Goal: Task Accomplishment & Management: Manage account settings

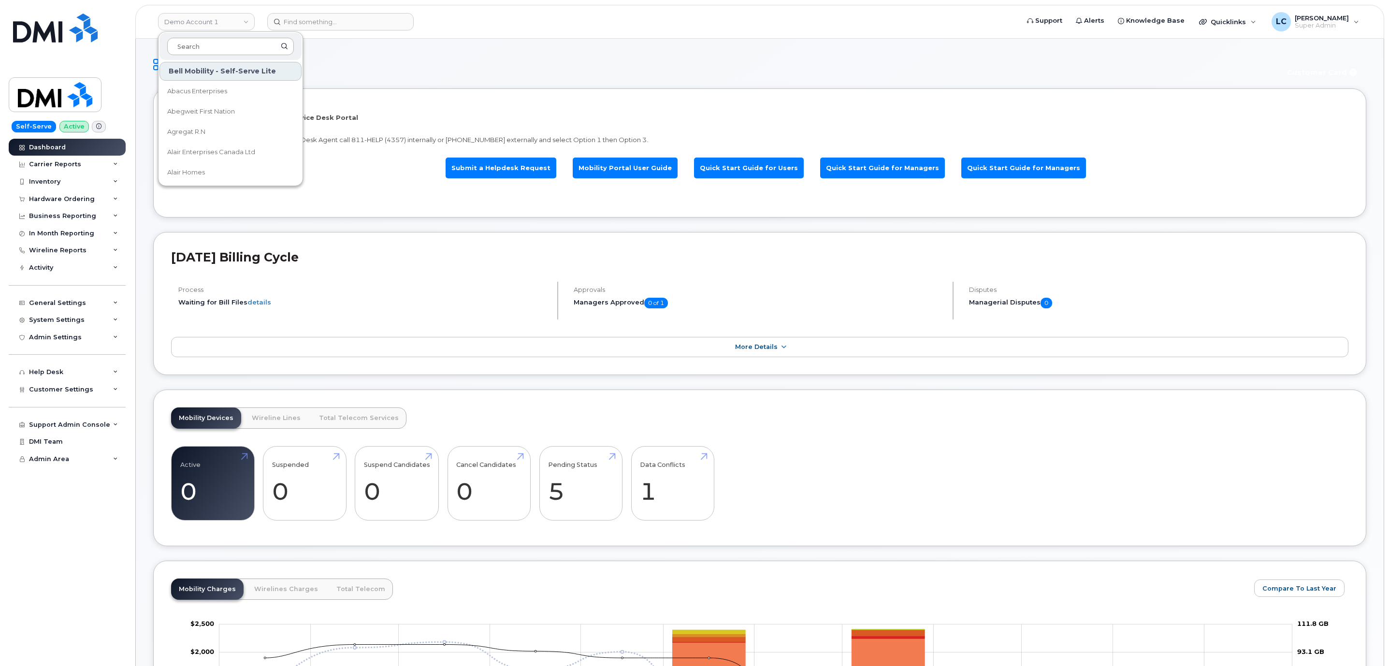
click at [236, 46] on input at bounding box center [230, 46] width 127 height 17
click at [237, 48] on input at bounding box center [230, 46] width 127 height 17
type input "Les E"
click at [234, 89] on span "Les Entreprises Canfone.com inc" at bounding box center [222, 91] width 111 height 19
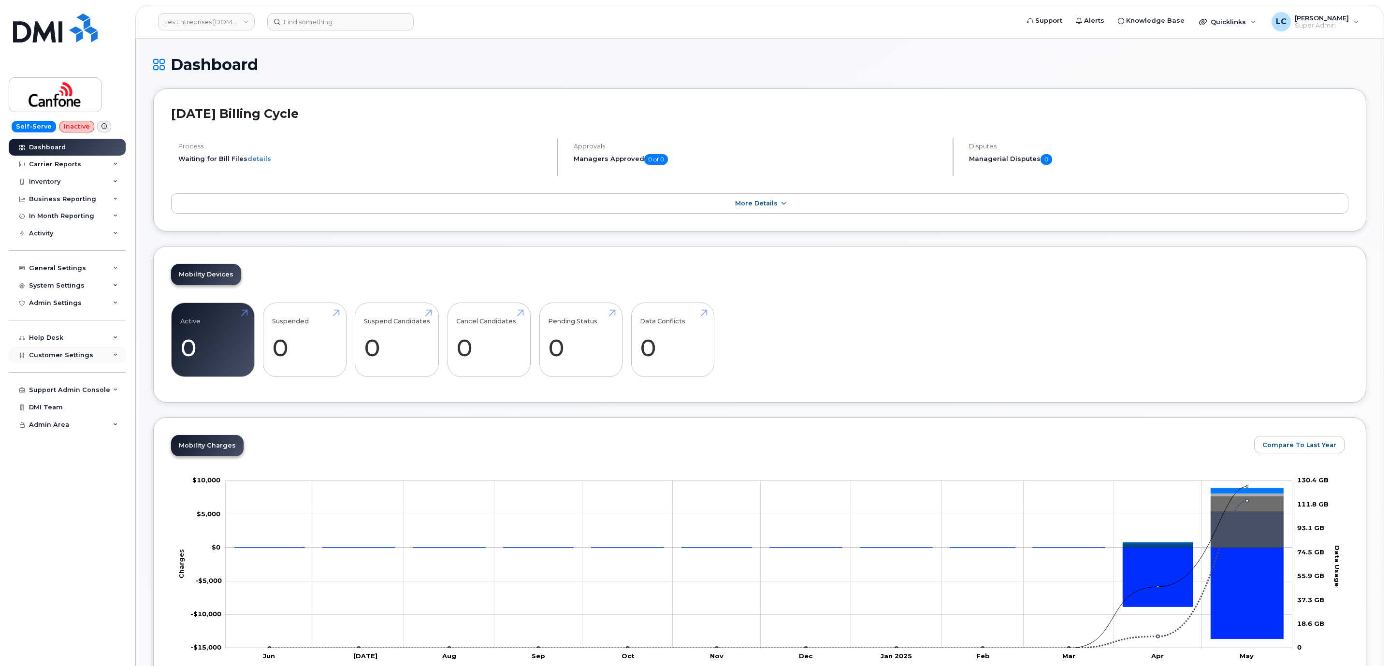
click at [97, 354] on div "Customer Settings" at bounding box center [67, 354] width 117 height 17
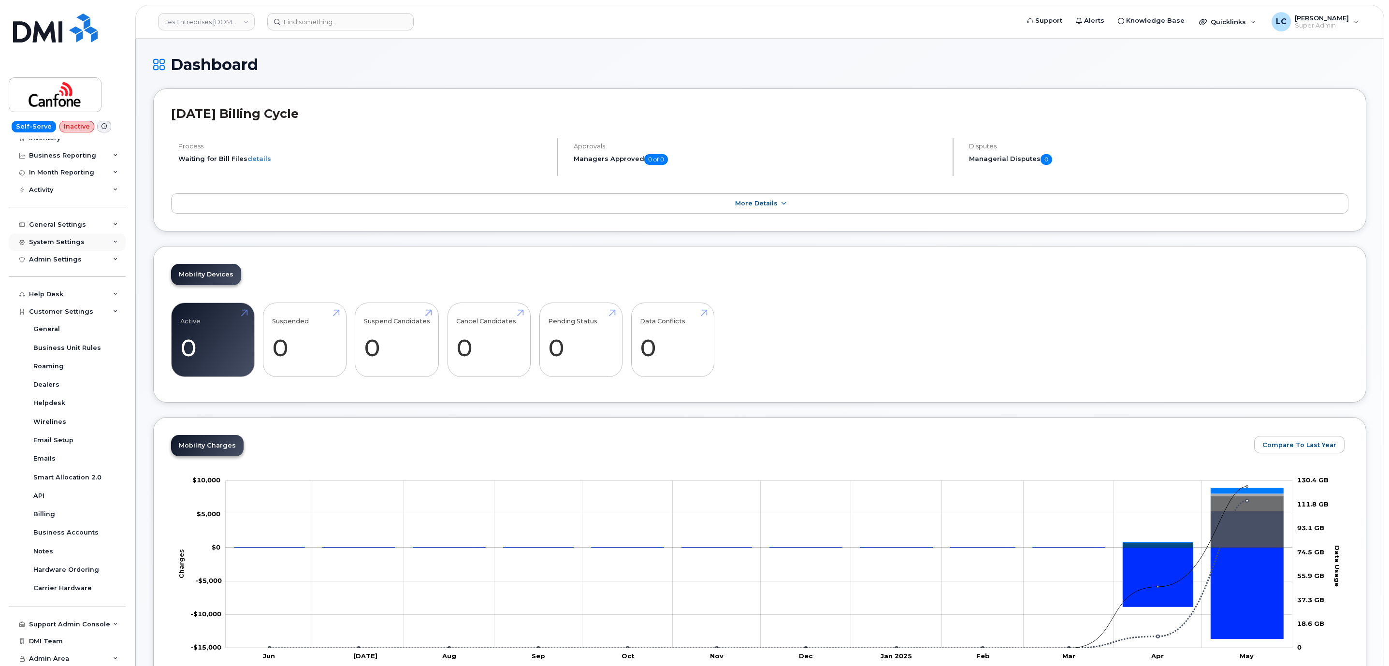
click at [106, 248] on div "System Settings" at bounding box center [67, 241] width 117 height 17
click at [107, 226] on div "General Settings" at bounding box center [67, 224] width 117 height 17
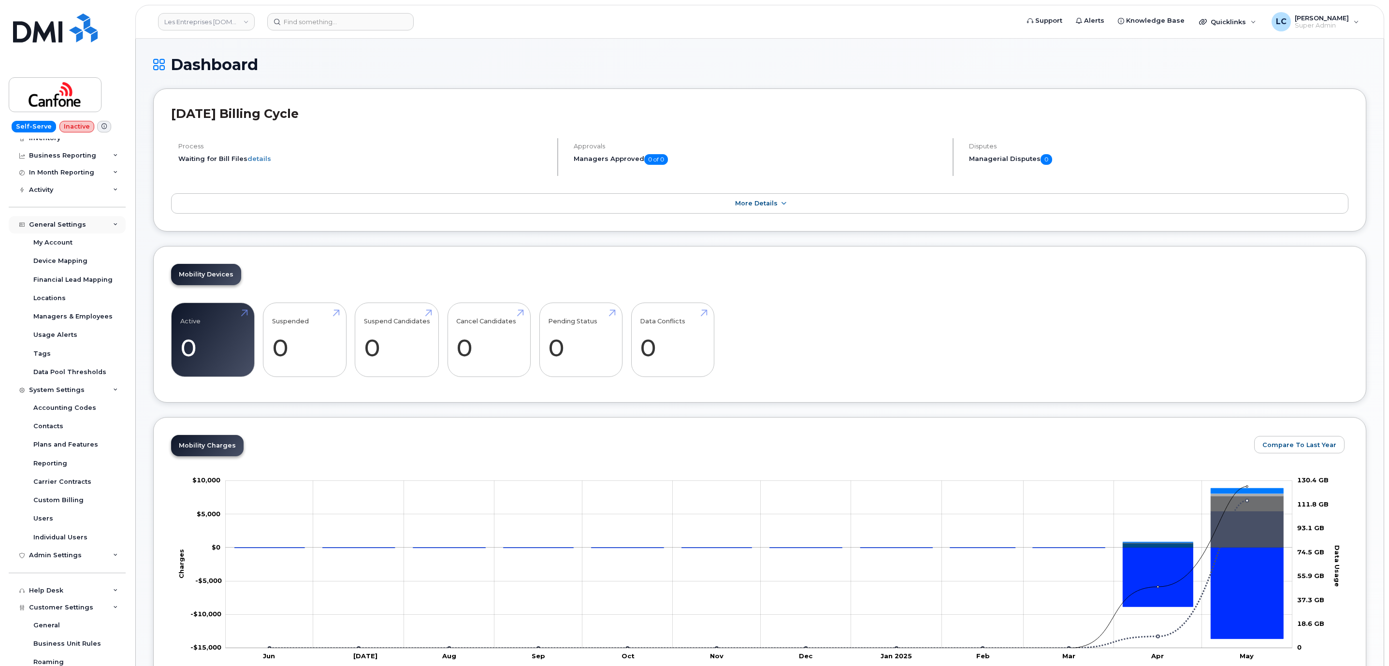
scroll to position [0, 0]
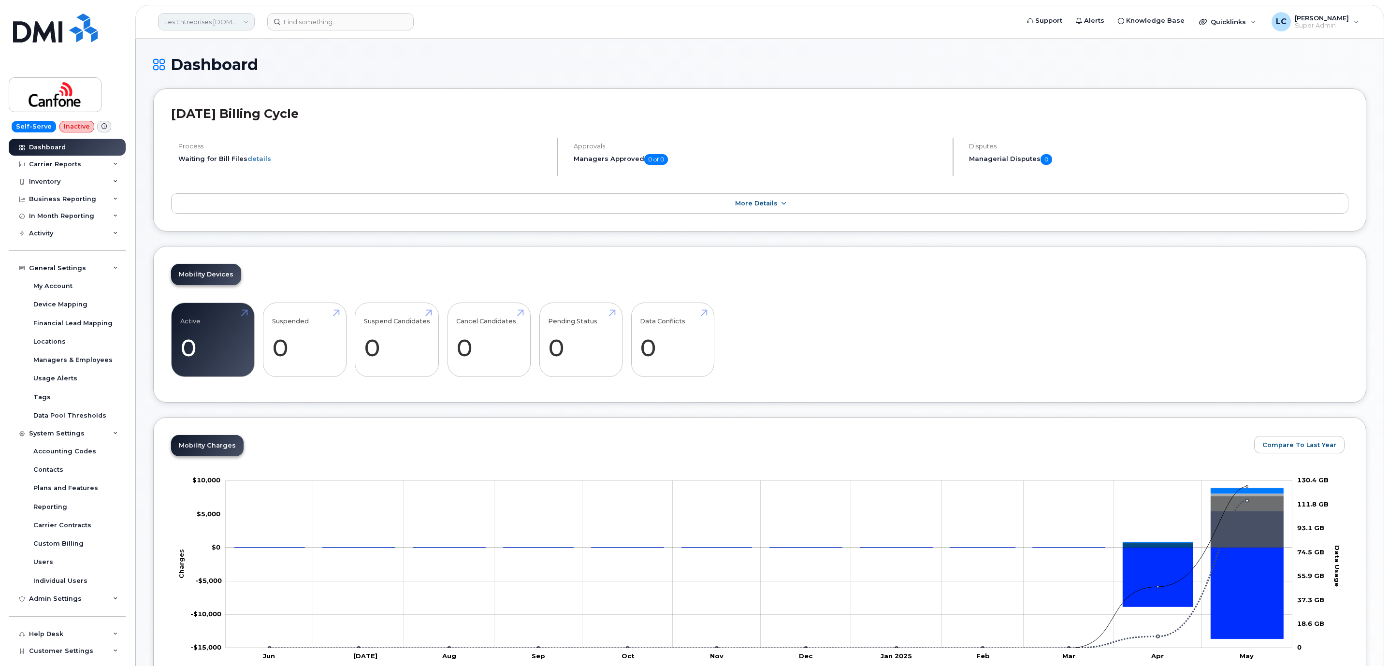
click at [232, 22] on link "Les Entreprises [DOMAIN_NAME] inc" at bounding box center [206, 21] width 97 height 17
click at [230, 42] on input at bounding box center [230, 46] width 127 height 17
type input "firstenergy"
click at [212, 93] on span "FirstEnergy Corp" at bounding box center [193, 91] width 53 height 10
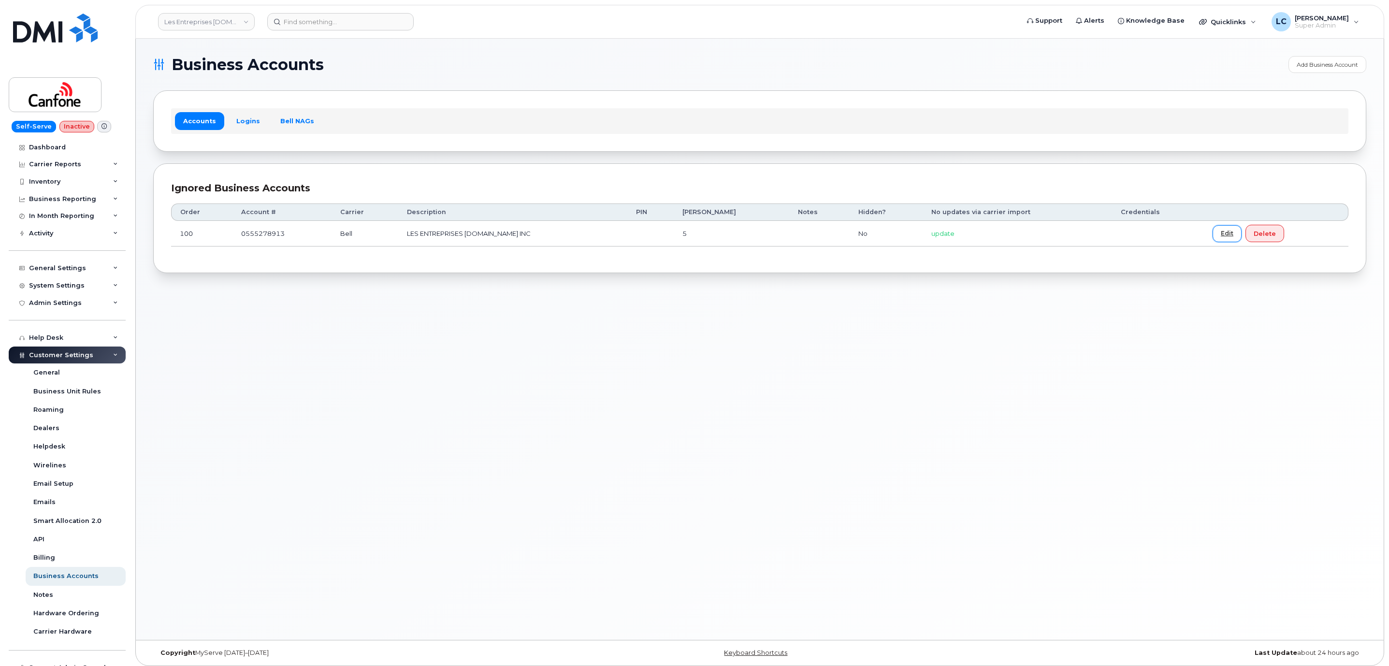
click at [1212, 237] on link "Edit" at bounding box center [1226, 233] width 29 height 17
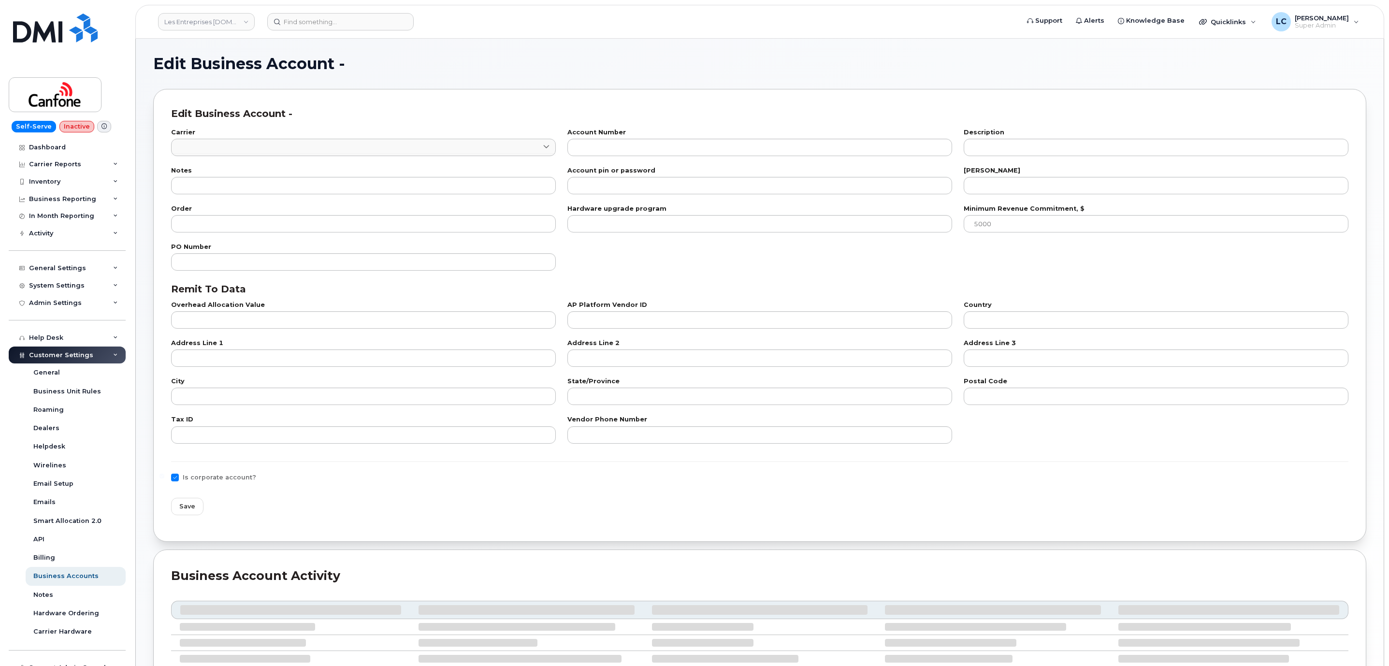
type input "1"
type input "0555278913"
type input "LES ENTREPRISES [DOMAIN_NAME] INC"
type input "5"
type input "100"
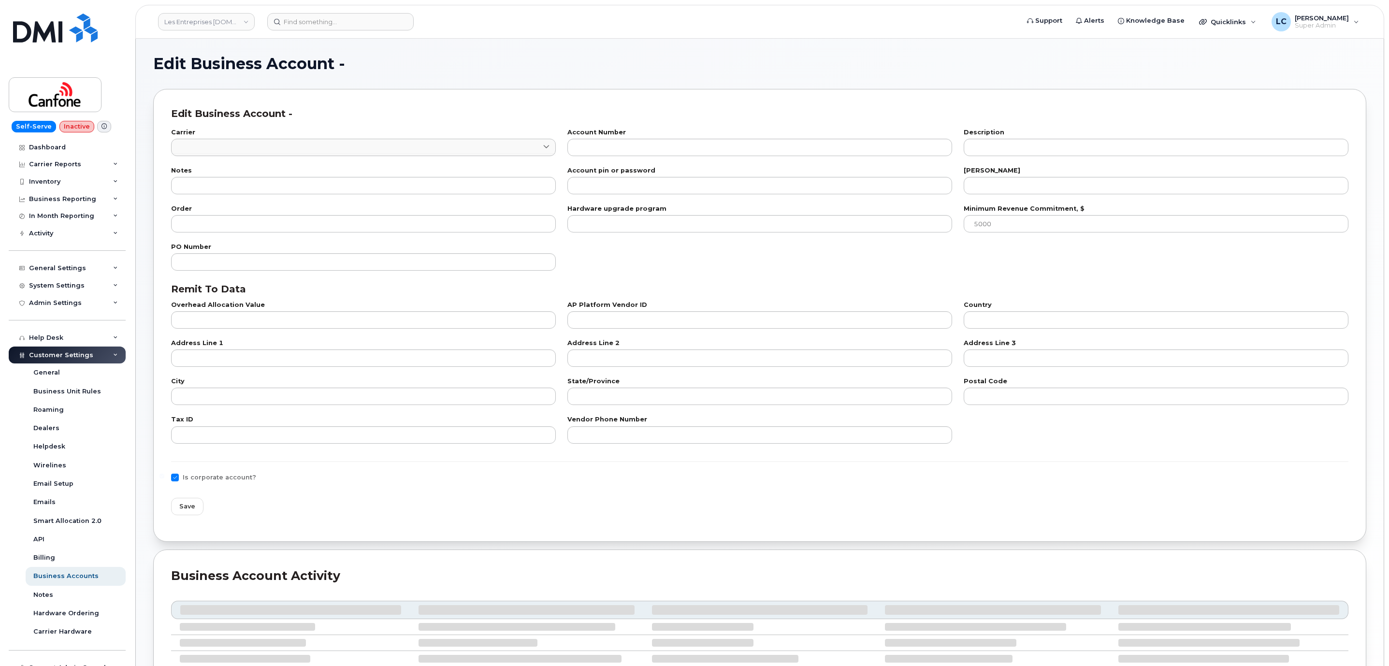
checkbox input "true"
select select "1728"
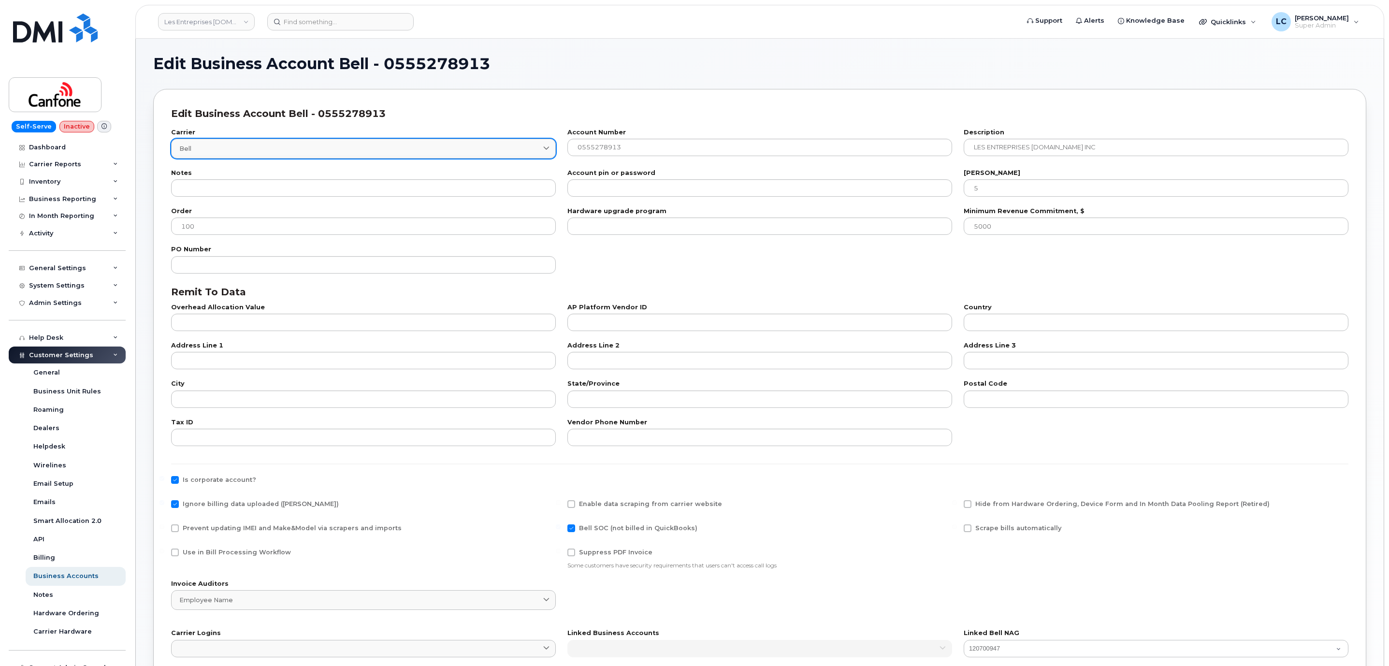
click at [441, 154] on link "Bell" at bounding box center [363, 149] width 385 height 20
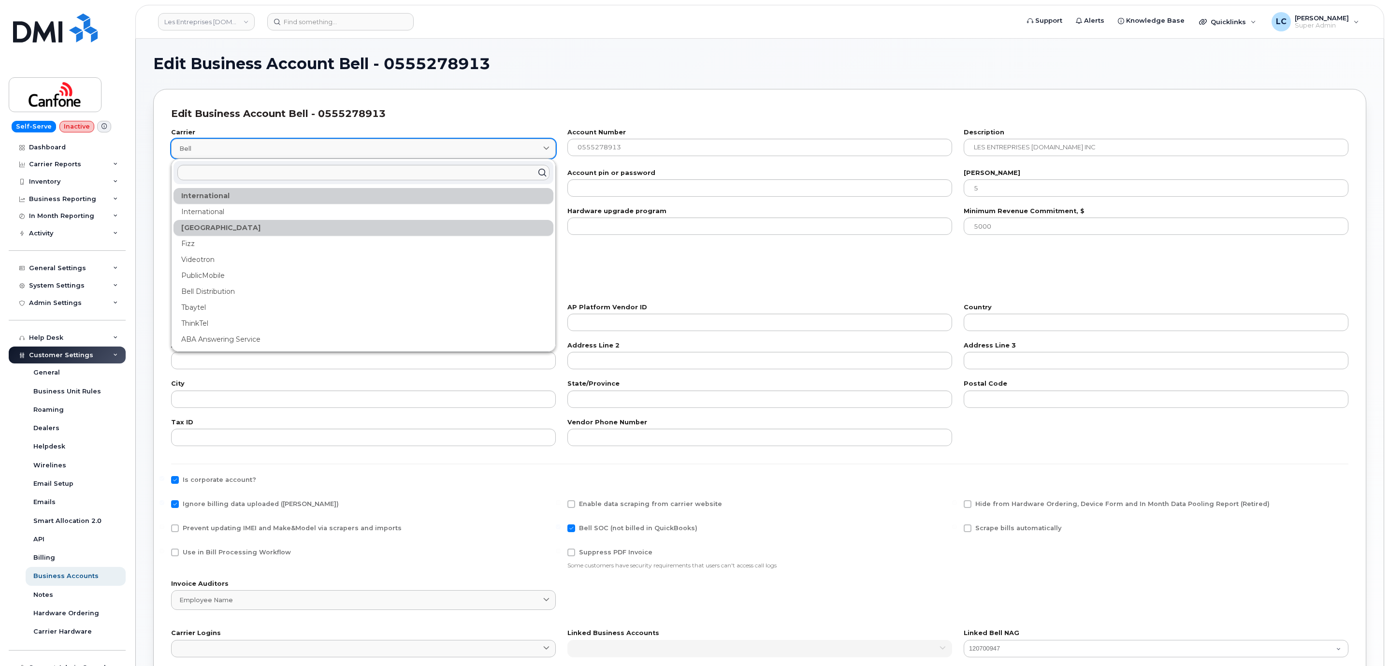
click at [441, 154] on link "Bell" at bounding box center [363, 149] width 385 height 20
click at [706, 48] on div "Edit Business Account Bell - 0555278913 Edit Business Account Bell - 0555278913…" at bounding box center [760, 549] width 1248 height 1020
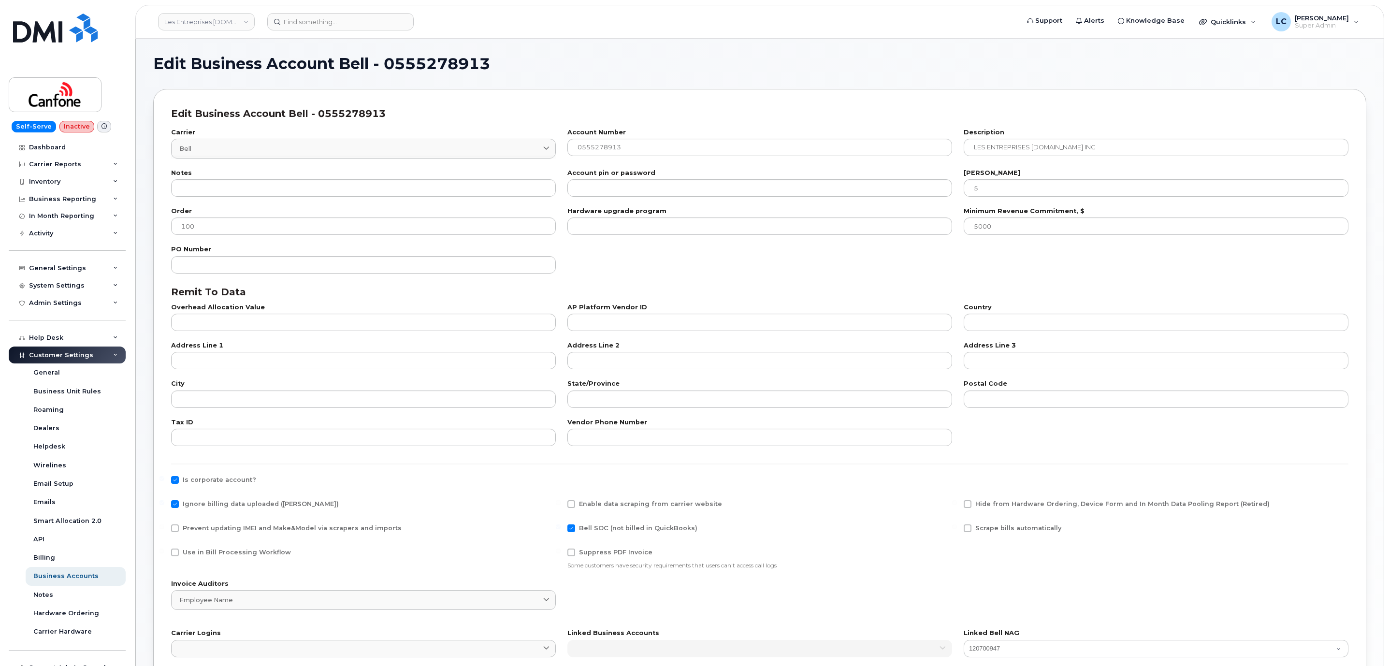
click at [980, 508] on span "Hide from Hardware Ordering, Device Form and In Month Data Pooling Report (Reti…" at bounding box center [1122, 504] width 294 height 8
click at [957, 505] on input "Hide from Hardware Ordering, Device Form and In Month Data Pooling Report (Reti…" at bounding box center [954, 502] width 5 height 5
checkbox input "true"
click at [367, 525] on span "Prevent updating IMEI and Make&Model via scrapers and imports" at bounding box center [292, 527] width 219 height 7
click at [164, 525] on input "Prevent updating IMEI and Make&Model via scrapers and imports" at bounding box center [161, 526] width 5 height 5
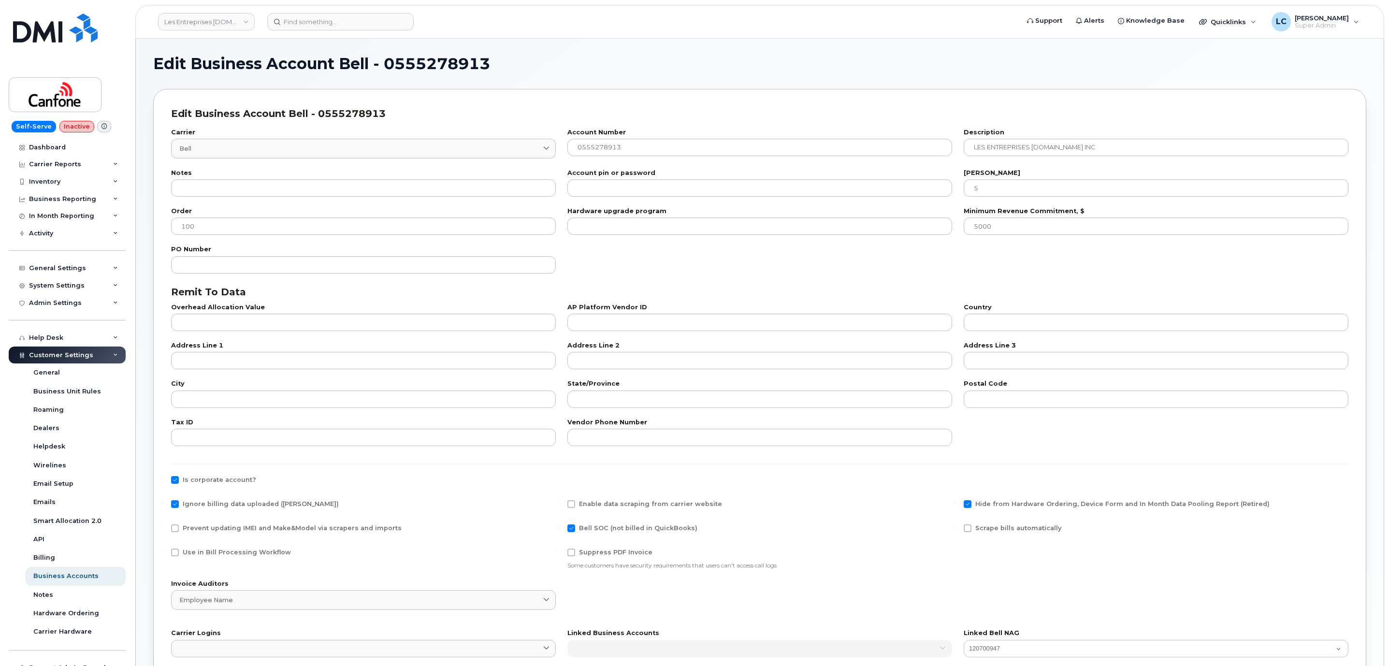
checkbox input "true"
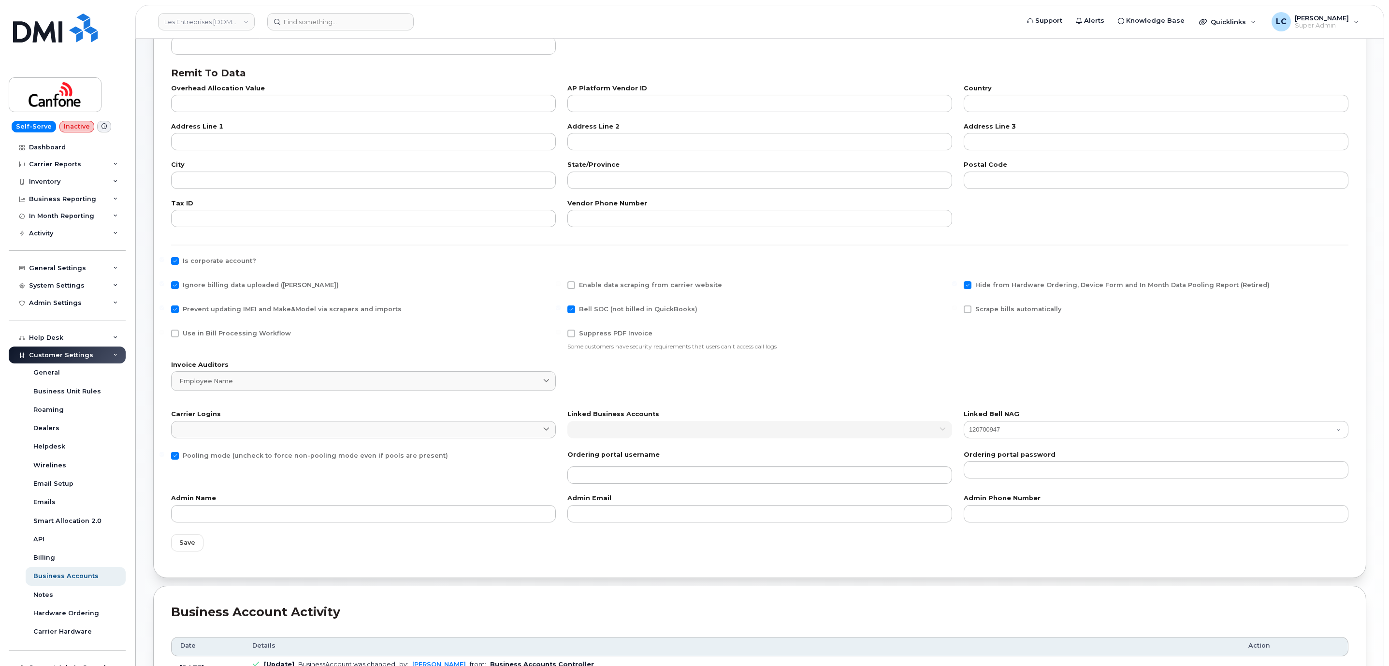
scroll to position [362, 0]
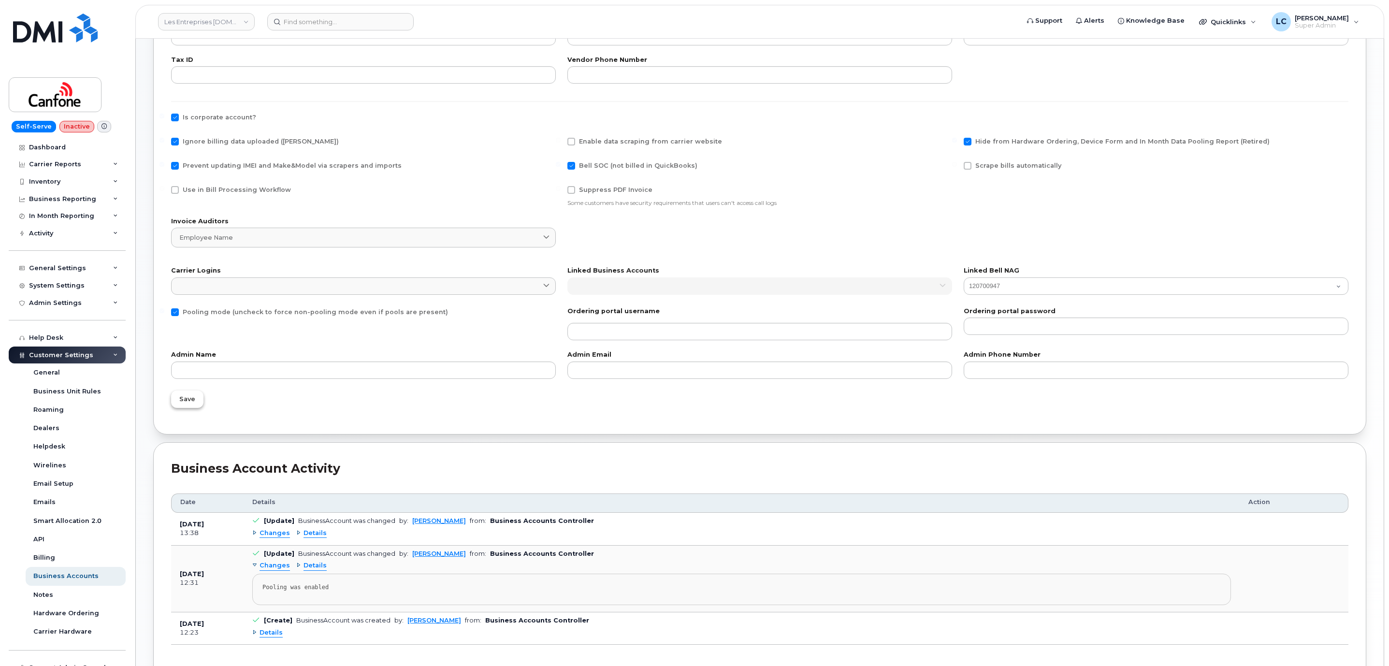
click at [186, 403] on span "Save" at bounding box center [187, 398] width 16 height 9
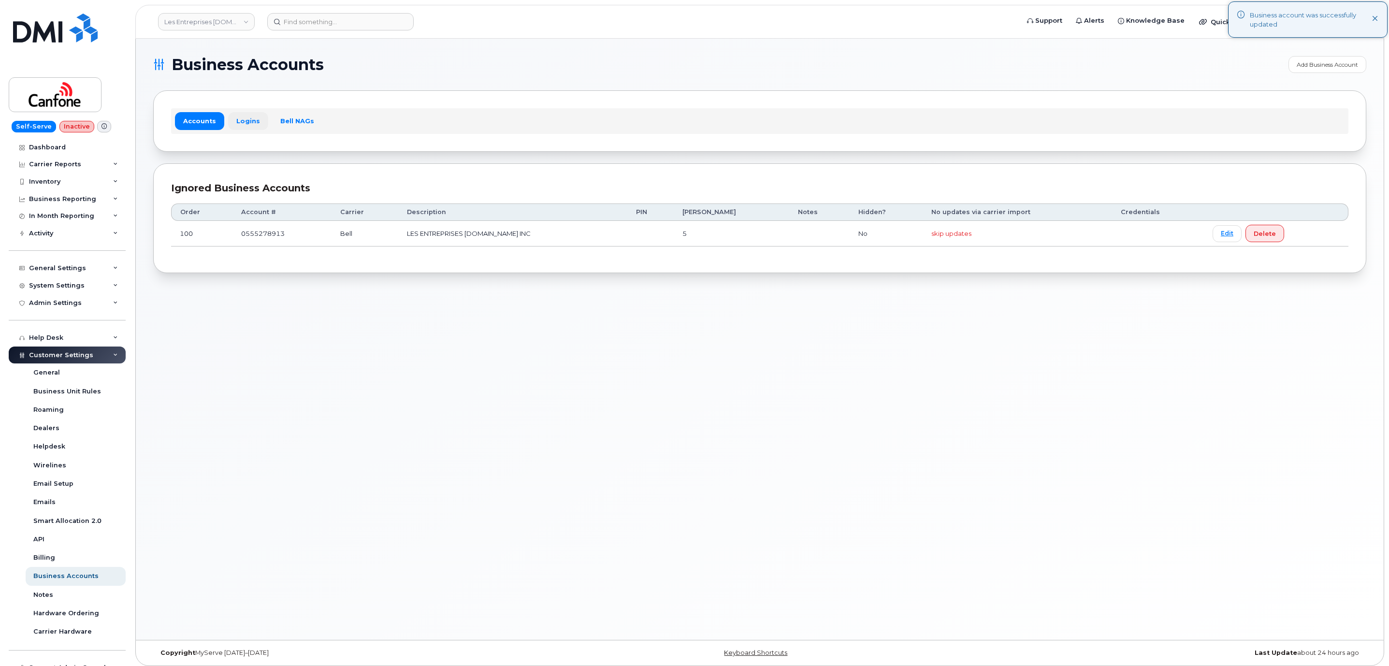
click at [246, 126] on link "Logins" at bounding box center [248, 120] width 40 height 17
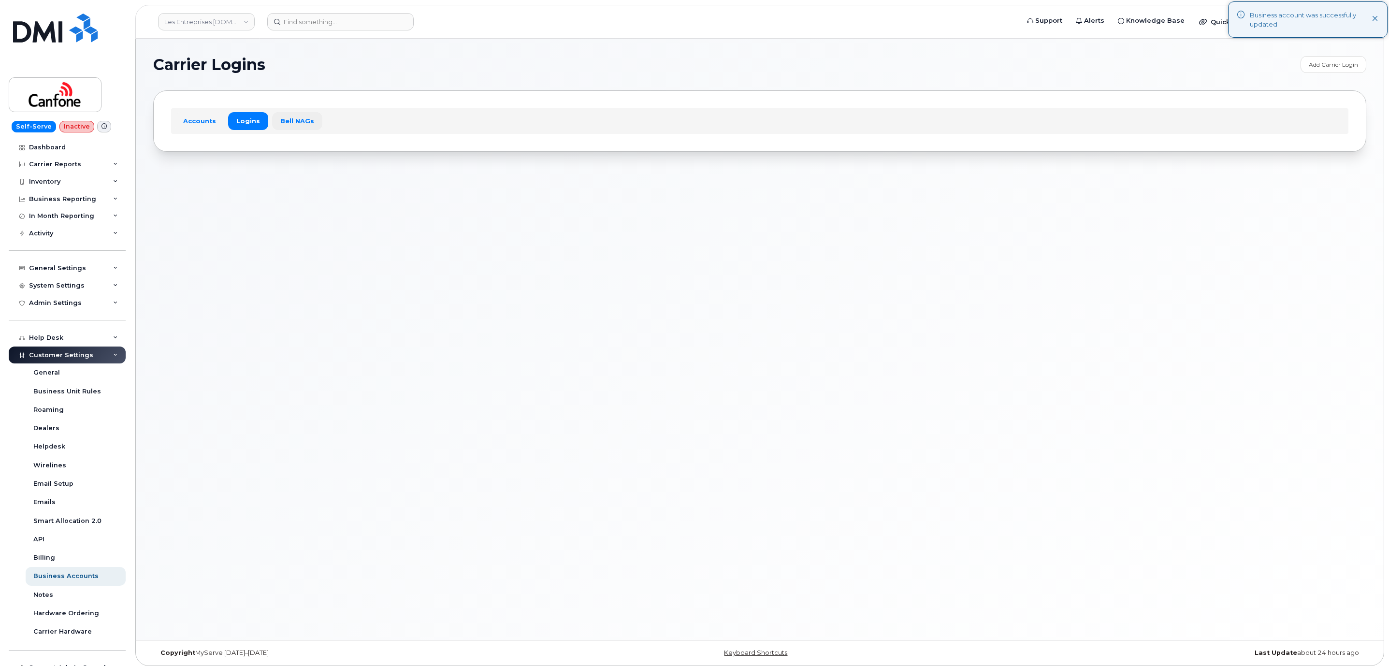
click at [300, 122] on link "Bell NAGs" at bounding box center [297, 120] width 50 height 17
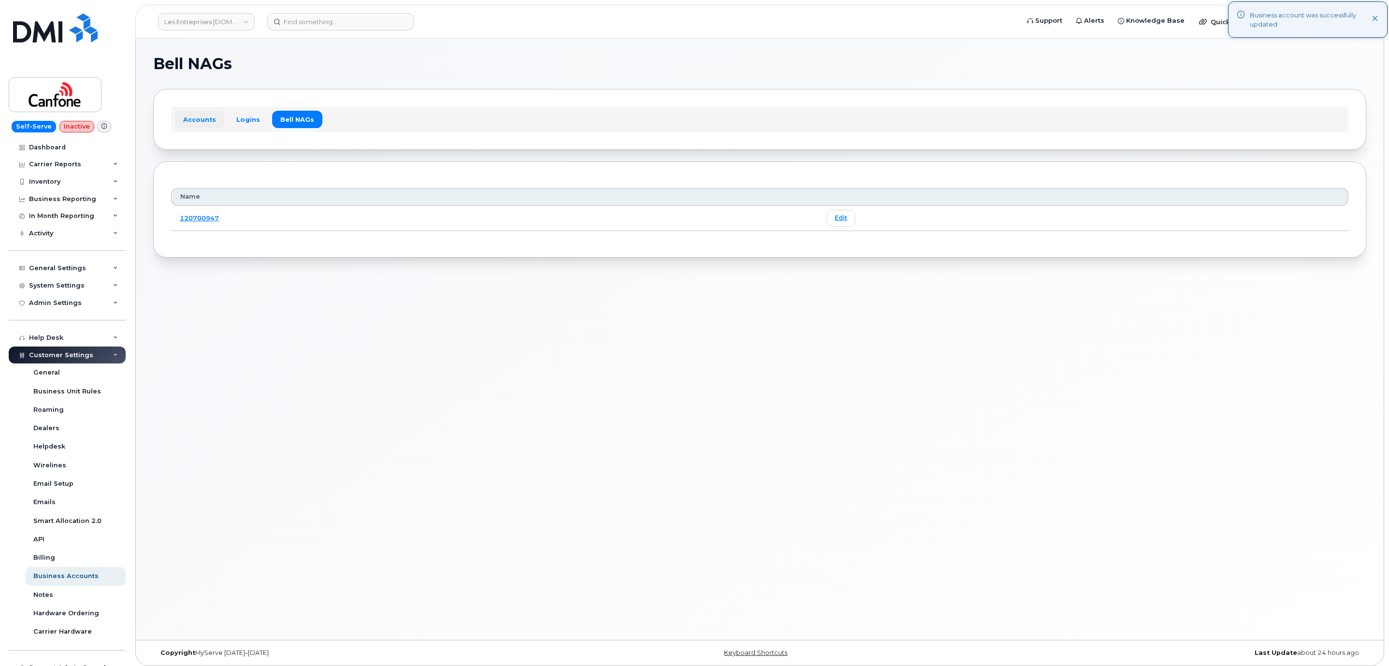
click at [196, 127] on link "Accounts" at bounding box center [199, 119] width 49 height 17
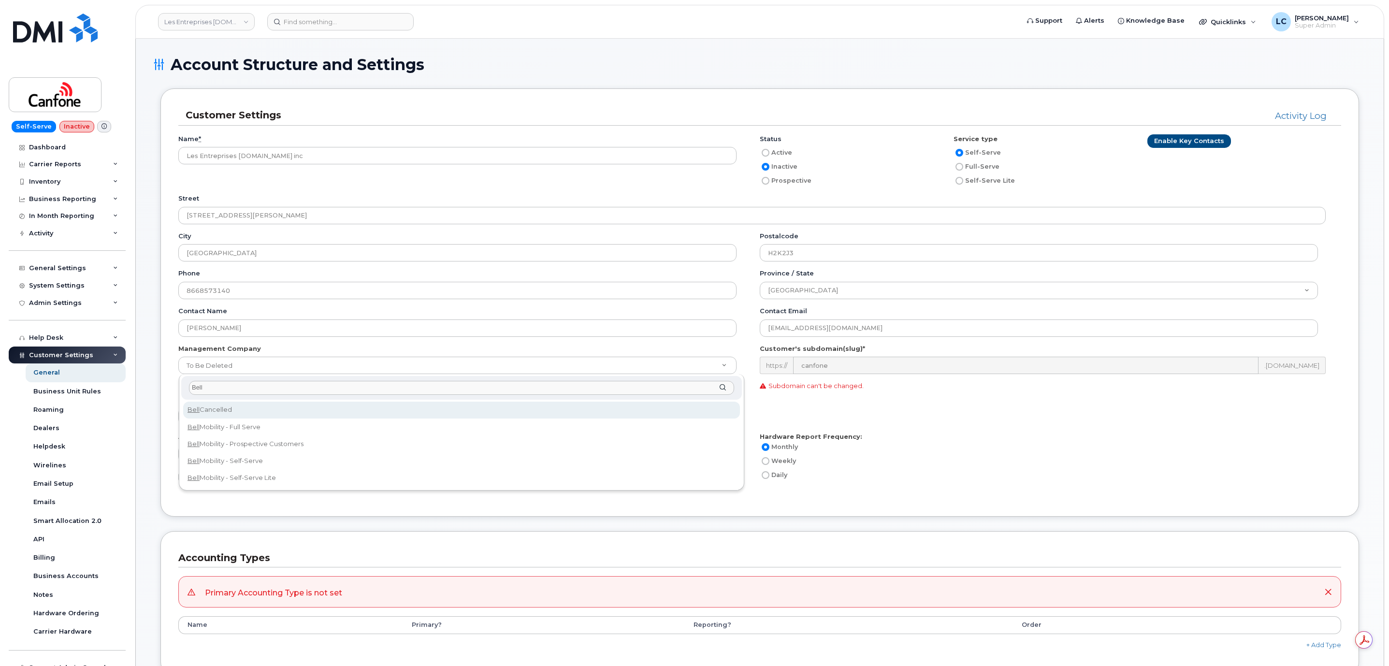
type input "Bell"
select select "45"
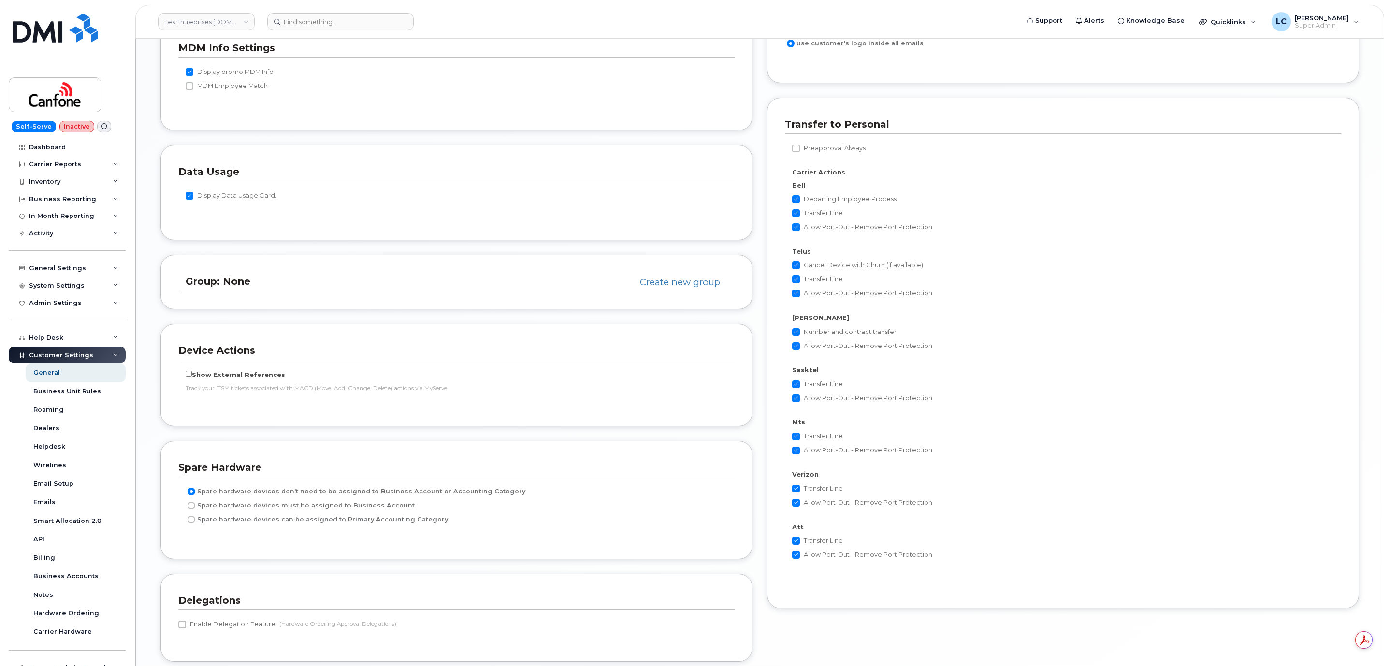
scroll to position [1685, 0]
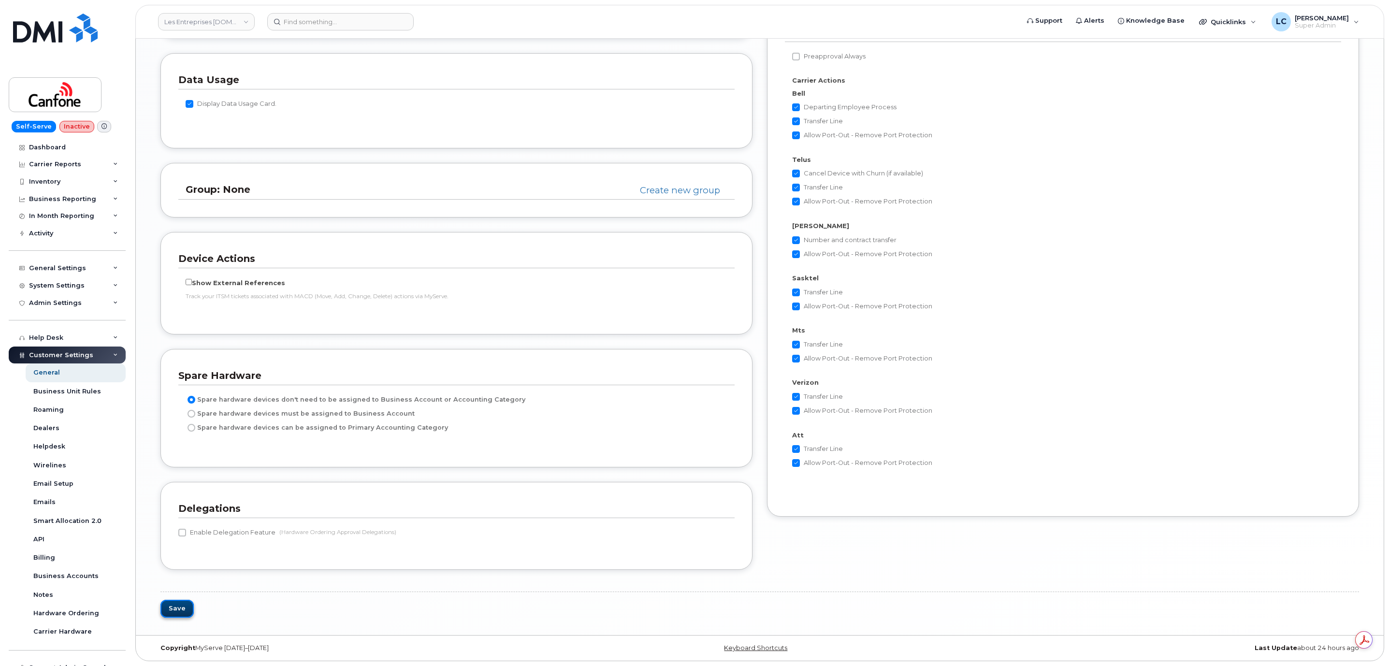
click at [180, 600] on button "Save" at bounding box center [176, 609] width 33 height 18
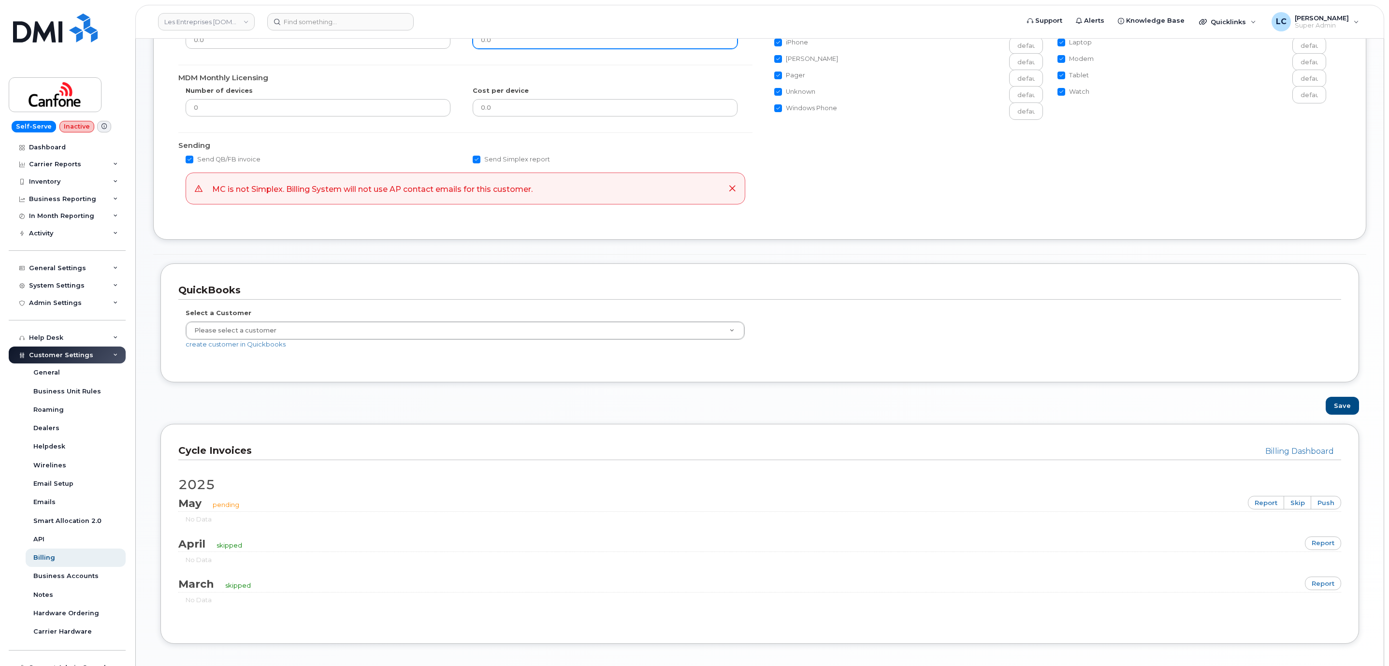
scroll to position [327, 0]
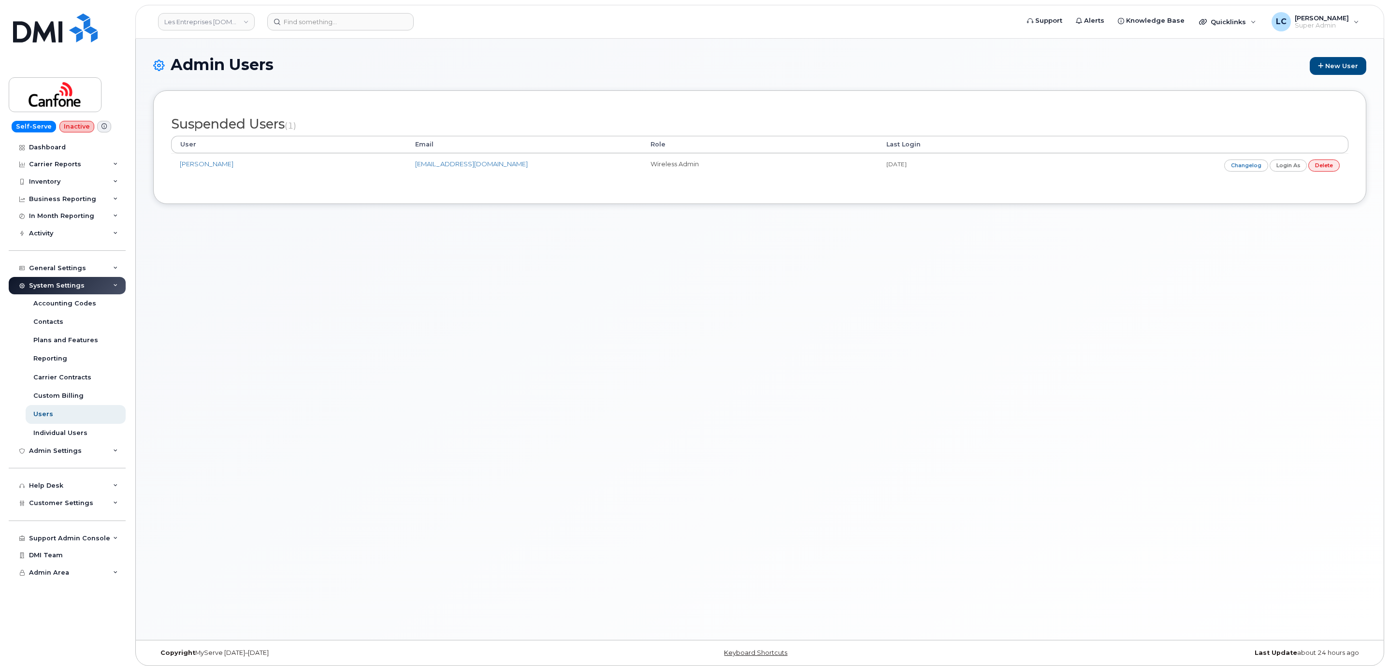
click at [355, 98] on div "Suspended Users (1) User Email Role Last Login [PERSON_NAME] [EMAIL_ADDRESS][DO…" at bounding box center [759, 147] width 1213 height 114
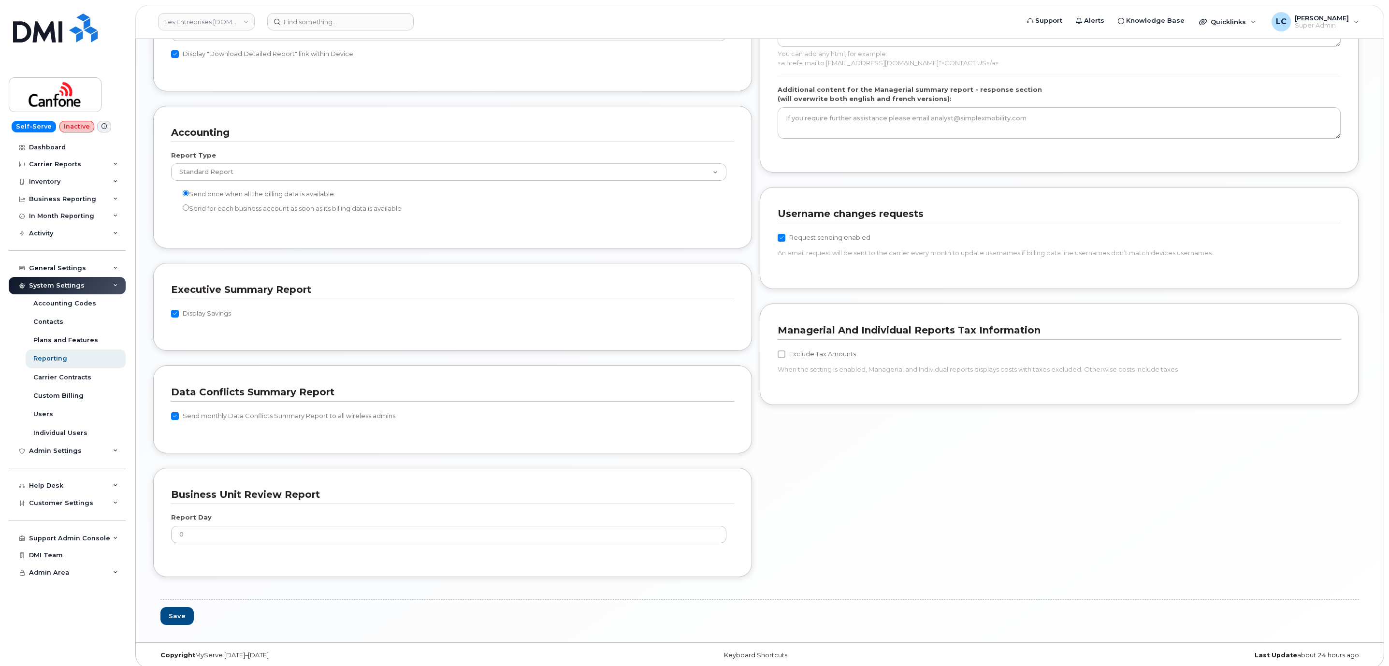
scroll to position [758, 0]
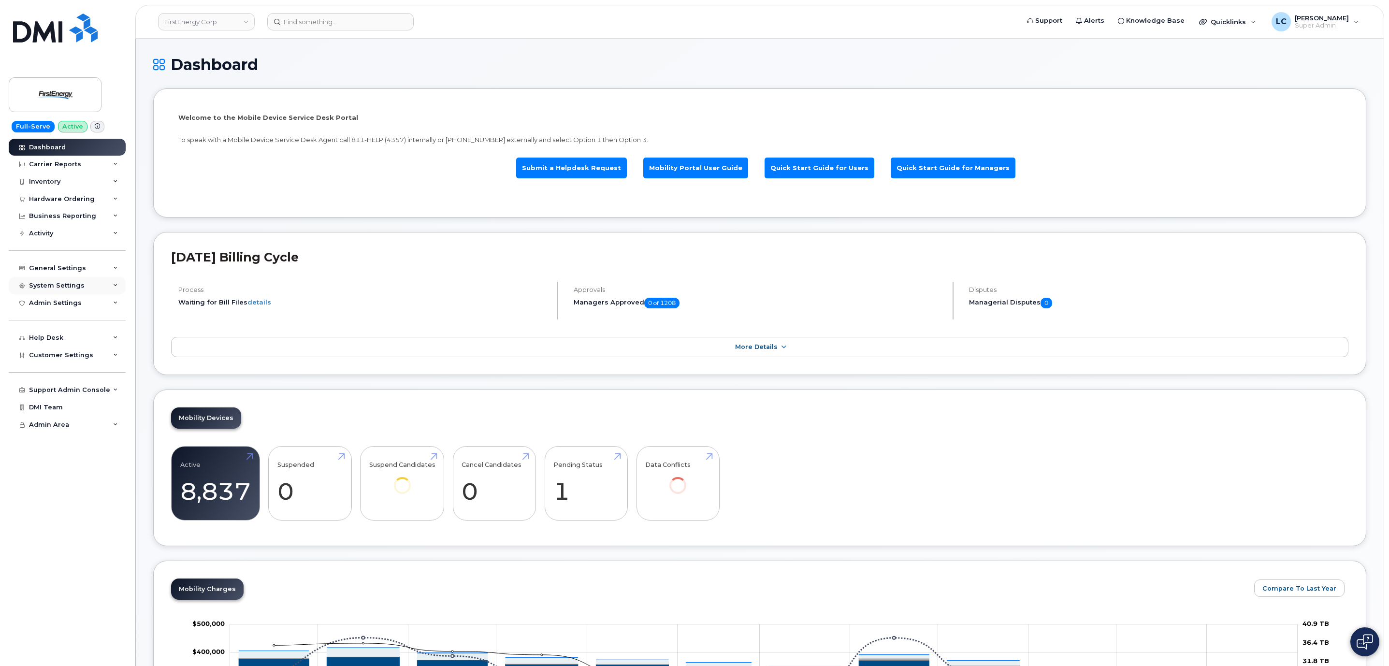
click at [93, 286] on div "System Settings" at bounding box center [67, 285] width 117 height 17
click at [96, 366] on div "Support Admin Console Add New Customer Customer Prospects Emails Sms Messages D…" at bounding box center [68, 380] width 119 height 35
click at [99, 359] on div "Customer Settings" at bounding box center [67, 354] width 117 height 17
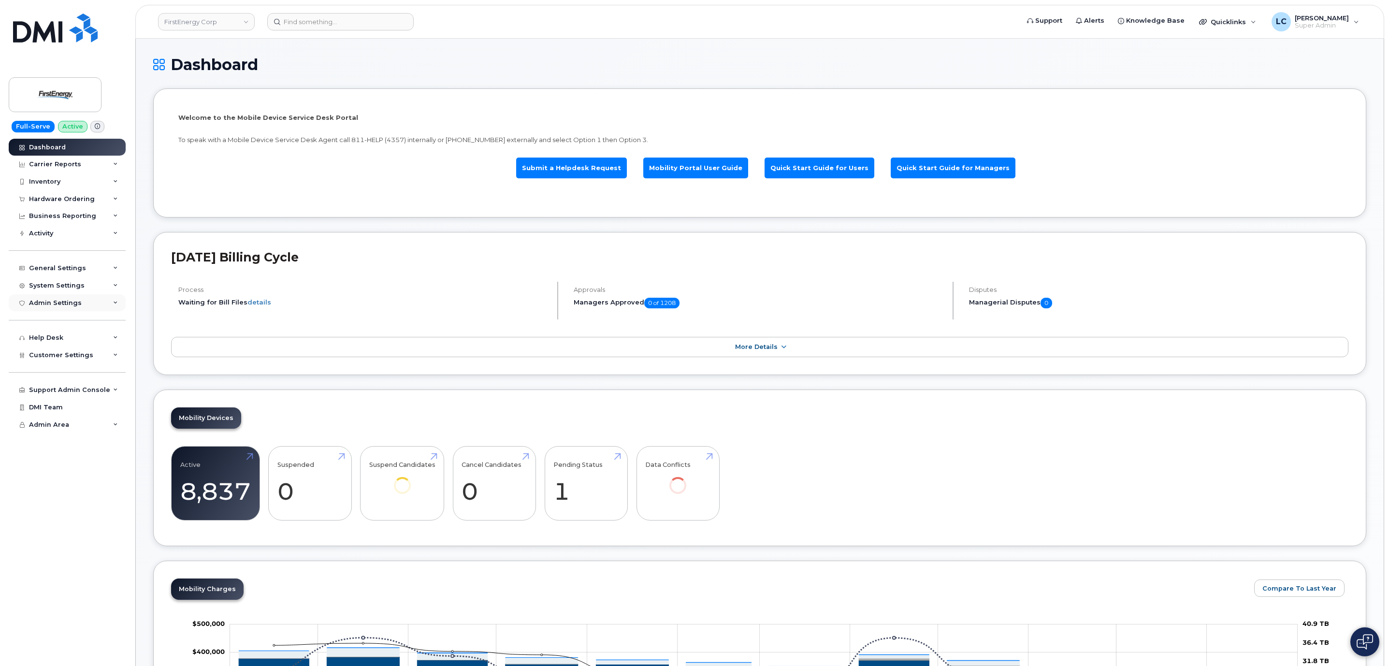
click at [96, 303] on div "Admin Settings" at bounding box center [67, 302] width 117 height 17
click at [103, 274] on div "General Settings" at bounding box center [67, 267] width 117 height 17
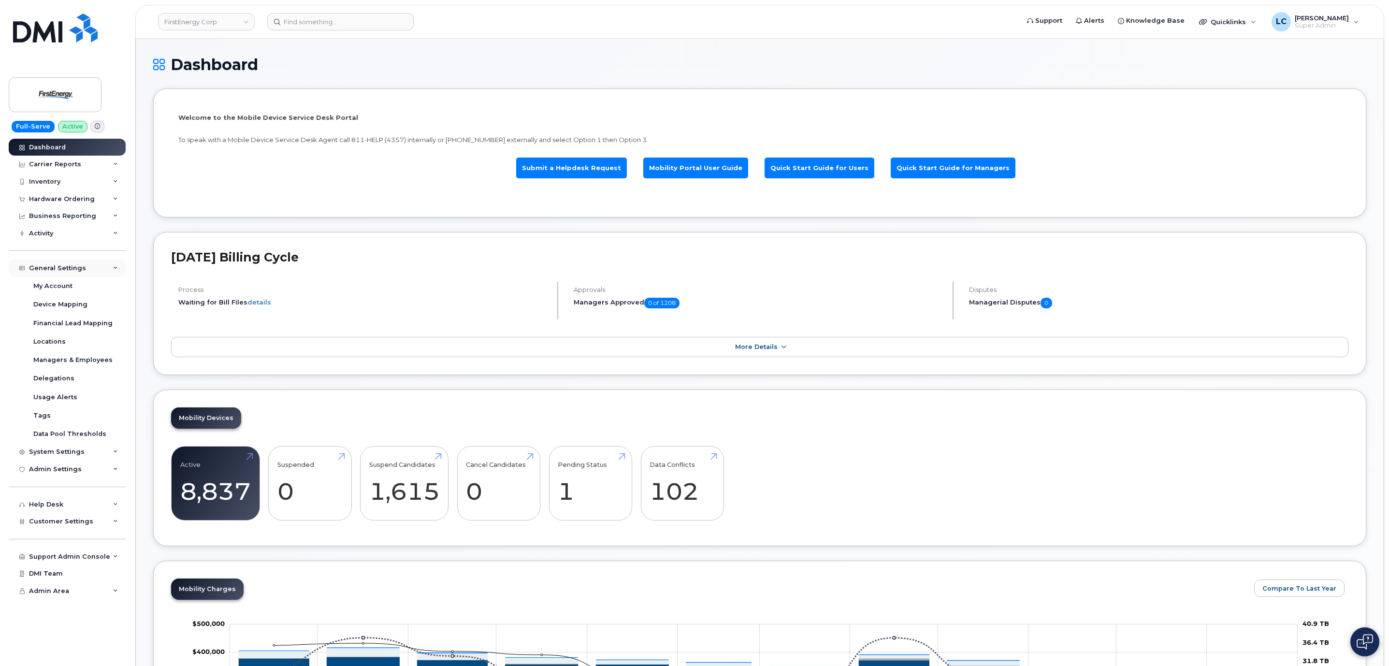
click at [104, 273] on div "General Settings" at bounding box center [67, 267] width 117 height 17
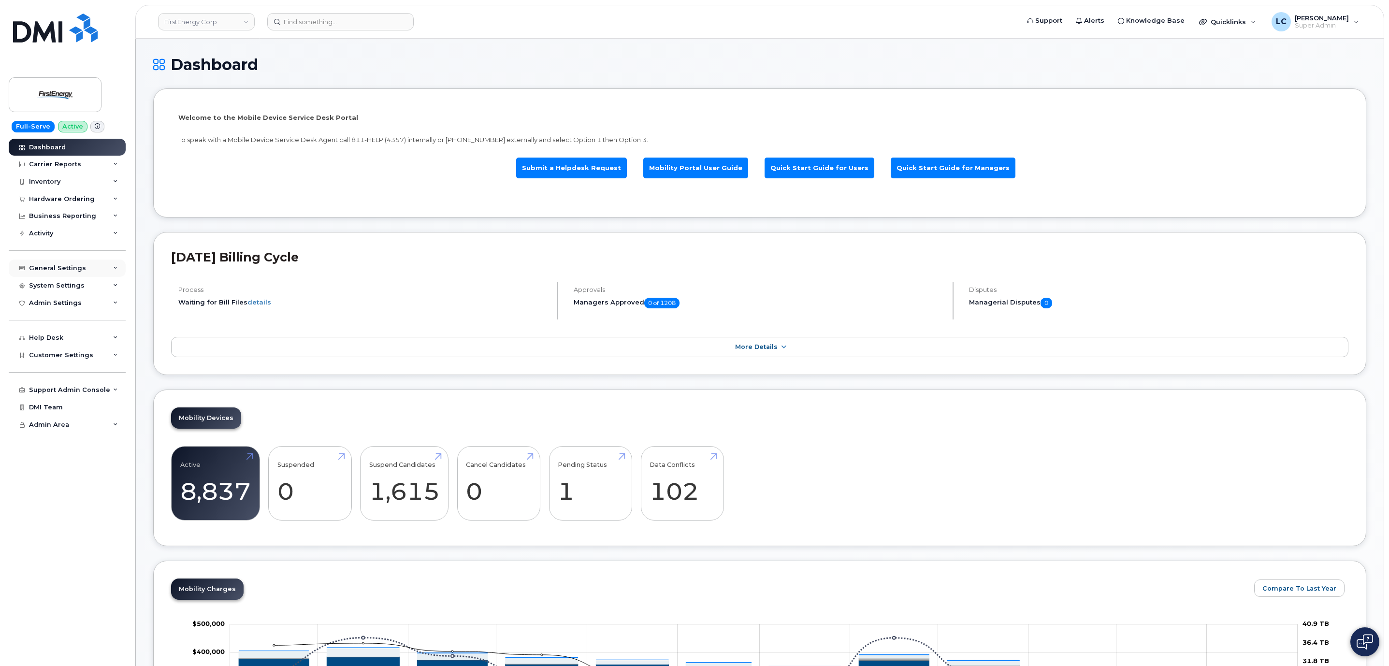
click at [100, 276] on div "General Settings" at bounding box center [67, 267] width 117 height 17
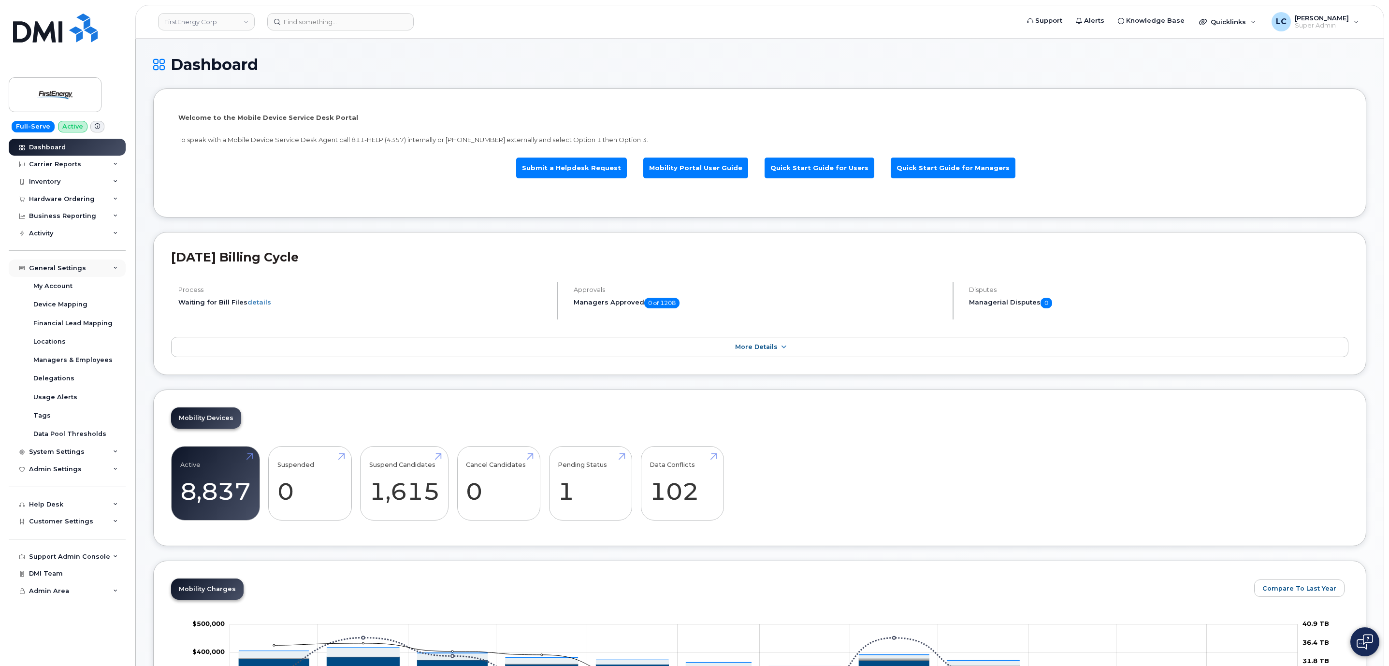
click at [103, 273] on div "General Settings" at bounding box center [67, 267] width 117 height 17
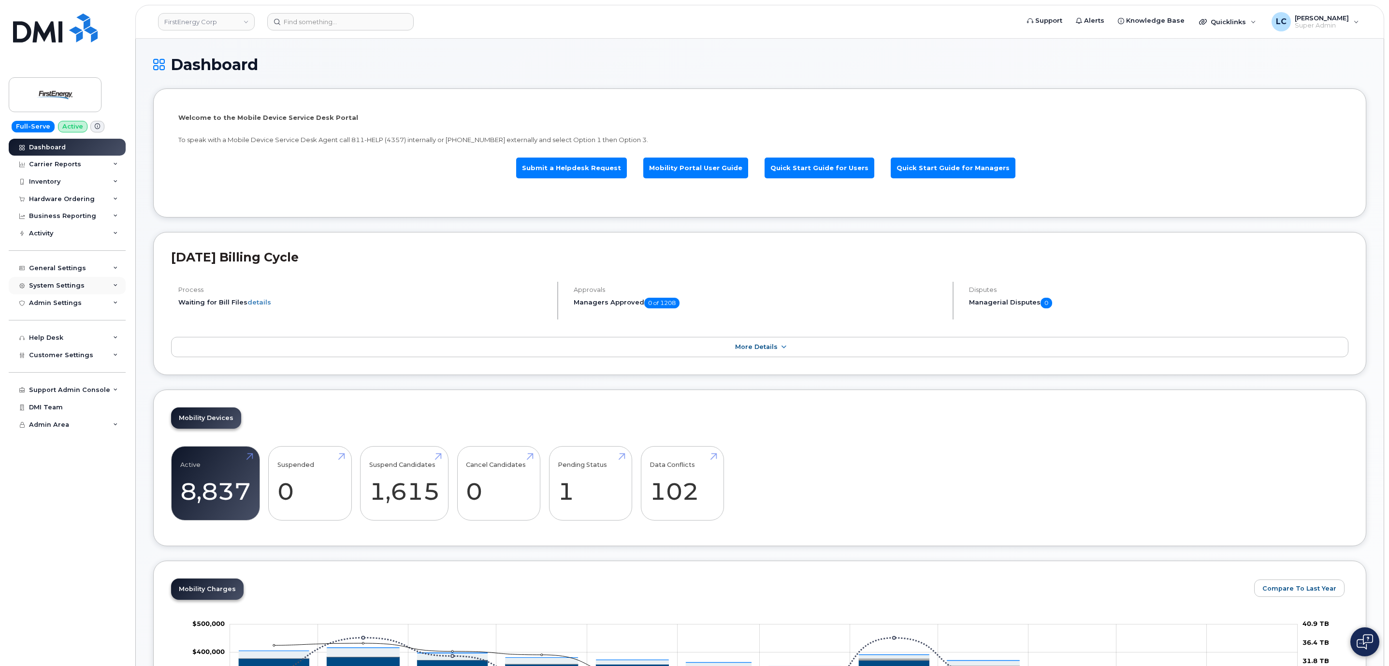
click at [99, 280] on div "System Settings" at bounding box center [67, 285] width 117 height 17
click at [74, 428] on link "Users" at bounding box center [76, 433] width 100 height 18
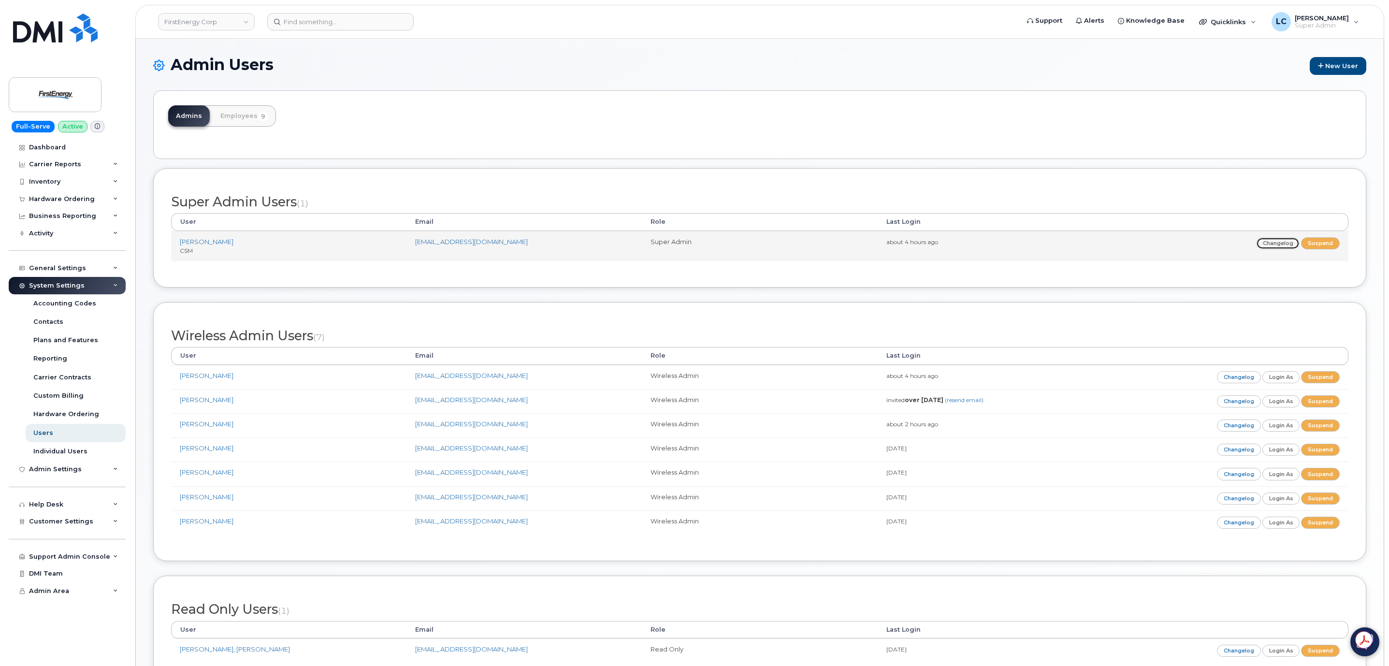
click at [1283, 244] on link "Changelog" at bounding box center [1278, 243] width 44 height 12
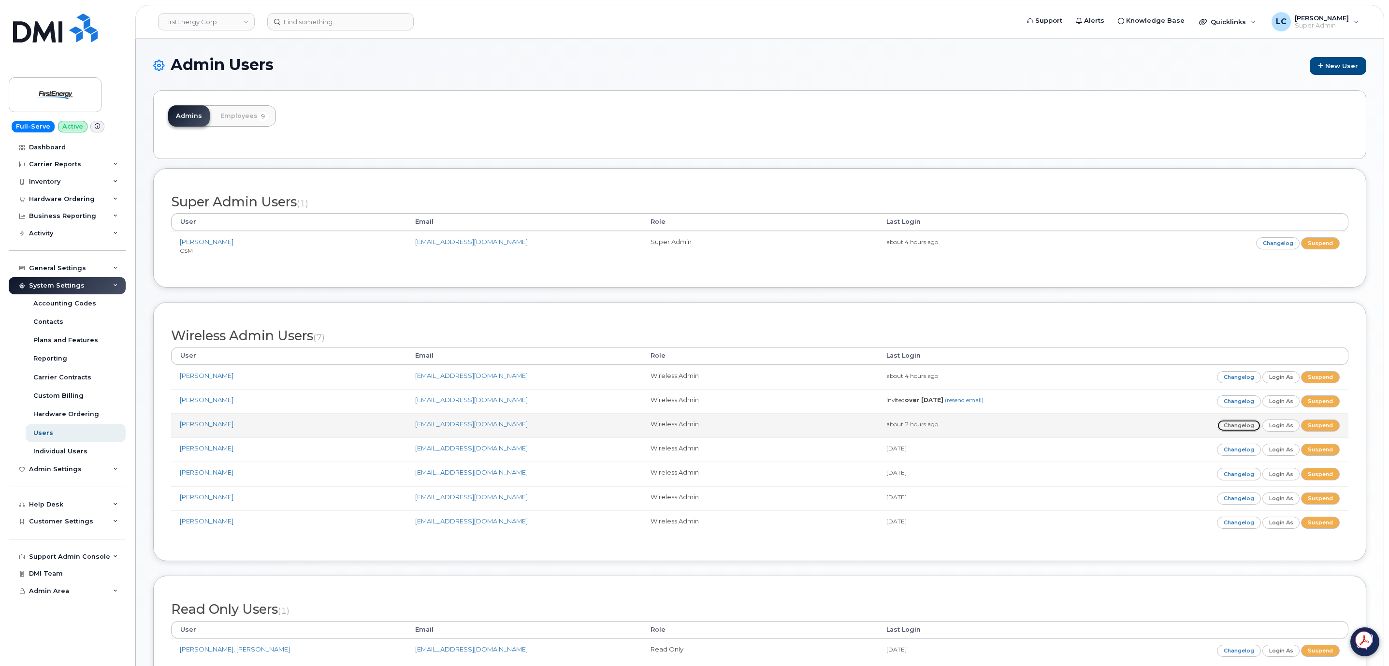
click at [1241, 428] on link "Changelog" at bounding box center [1239, 425] width 44 height 12
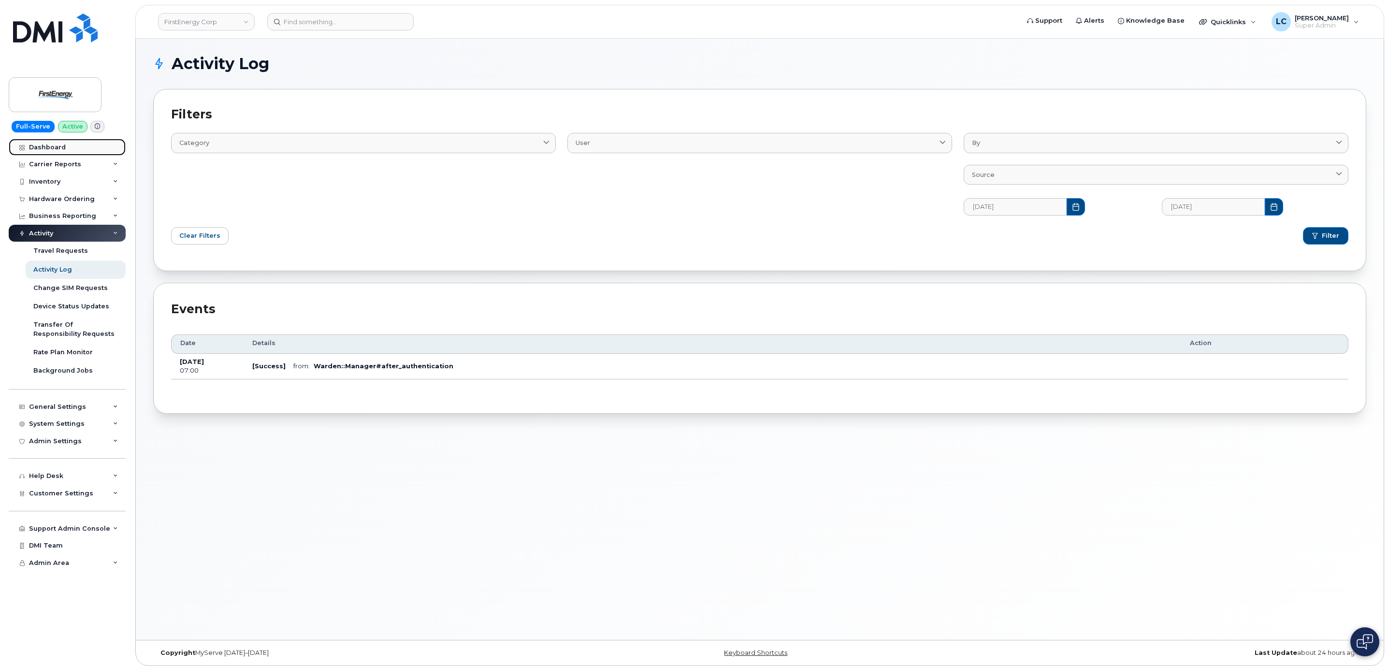
click at [51, 149] on div "Dashboard" at bounding box center [47, 148] width 37 height 8
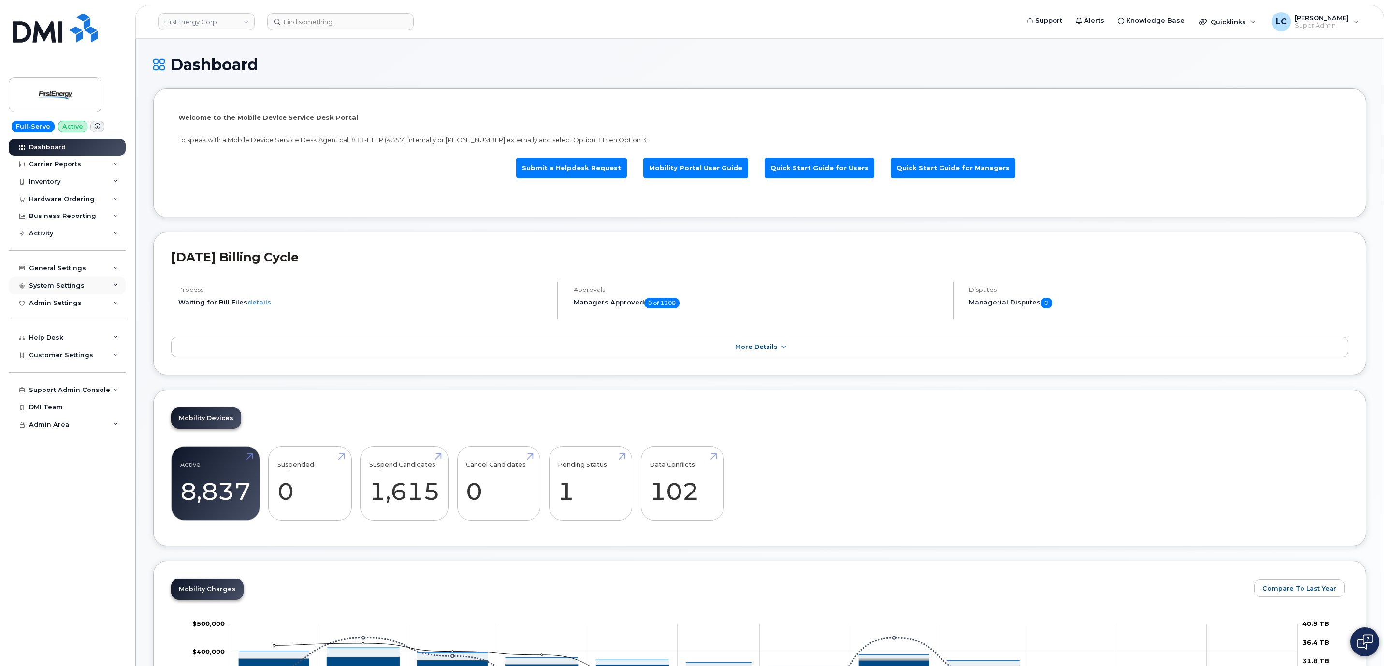
click at [102, 290] on div "System Settings" at bounding box center [67, 285] width 117 height 17
click at [64, 447] on div "Individual Users" at bounding box center [60, 451] width 54 height 9
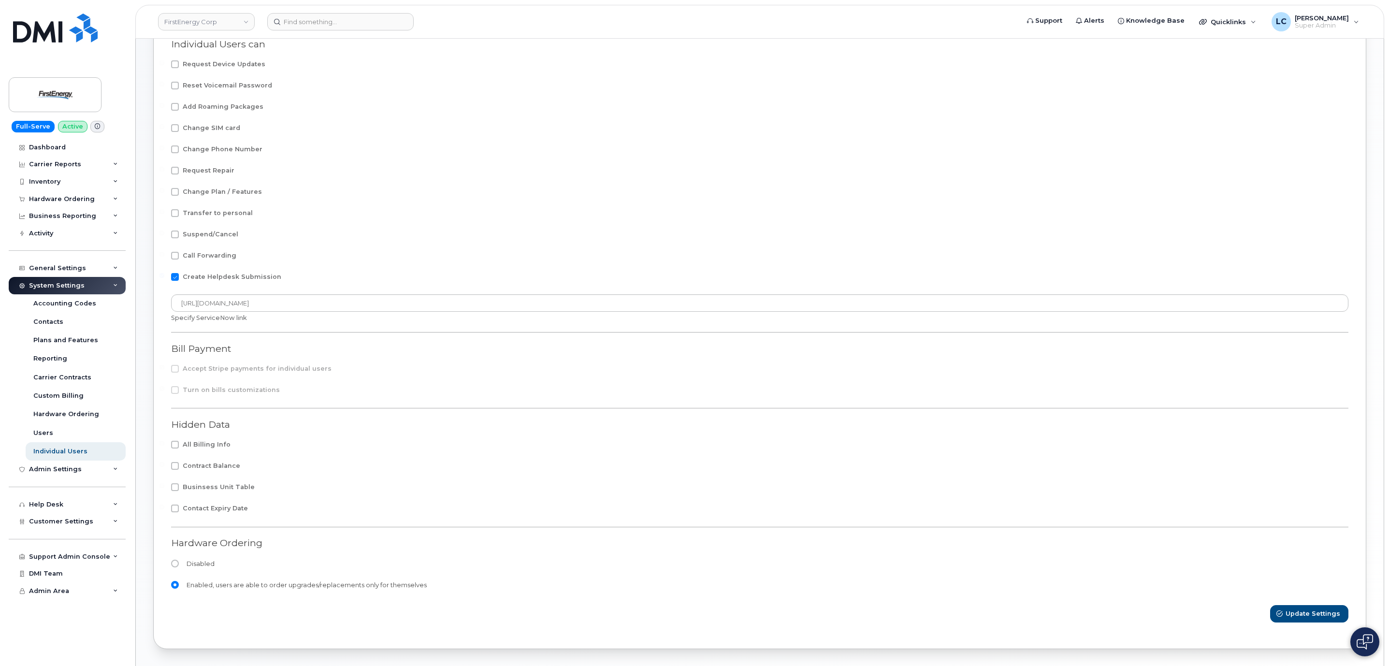
scroll to position [254, 0]
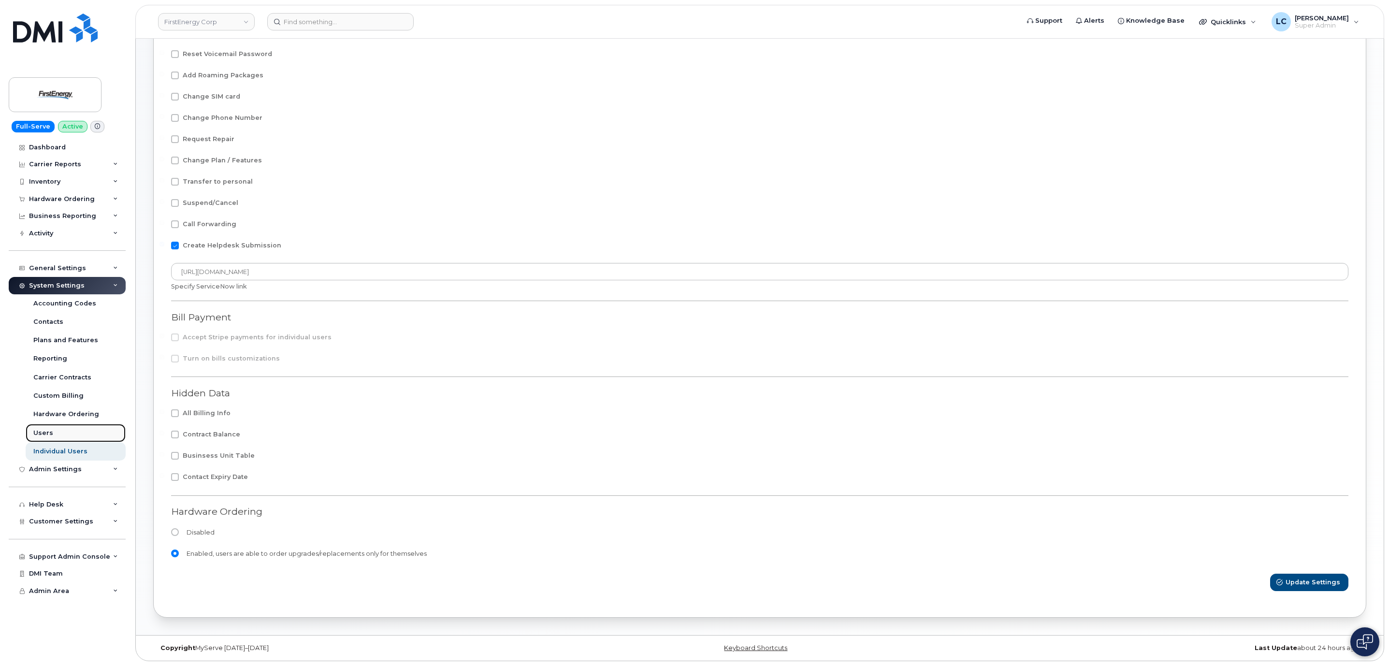
click at [54, 432] on link "Users" at bounding box center [76, 433] width 100 height 18
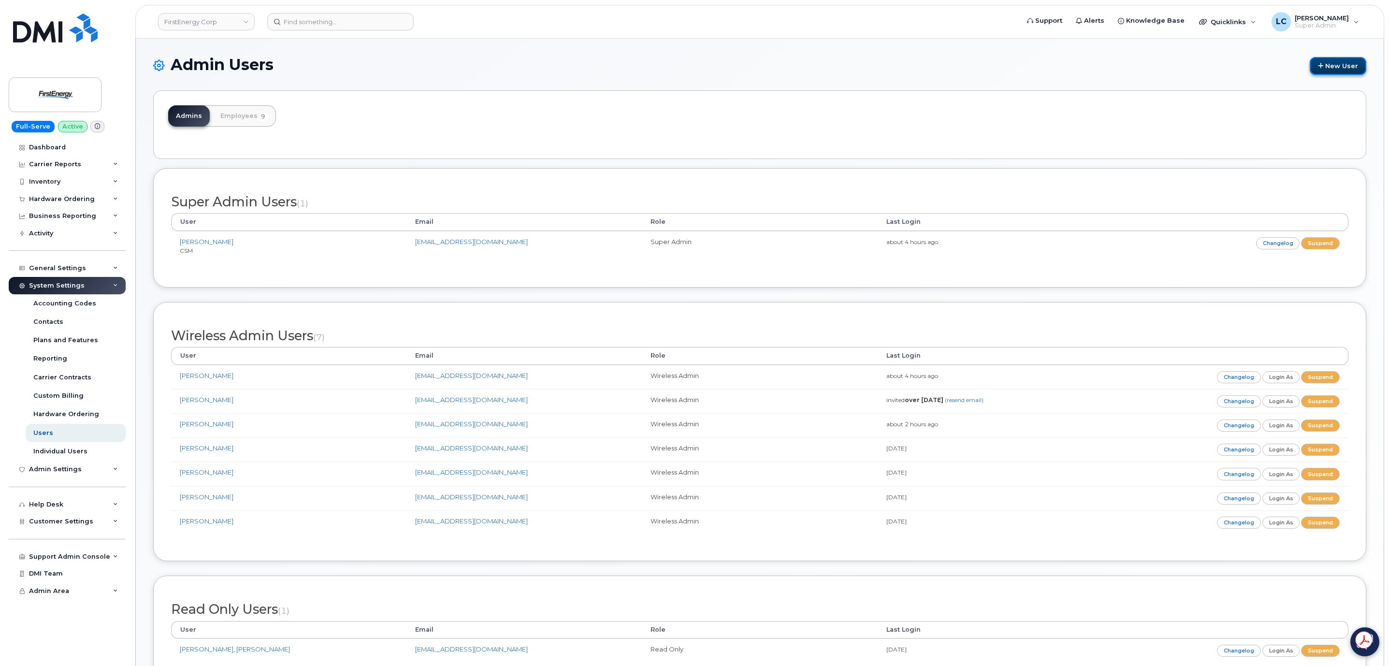
click at [1334, 58] on link "New User" at bounding box center [1337, 66] width 57 height 18
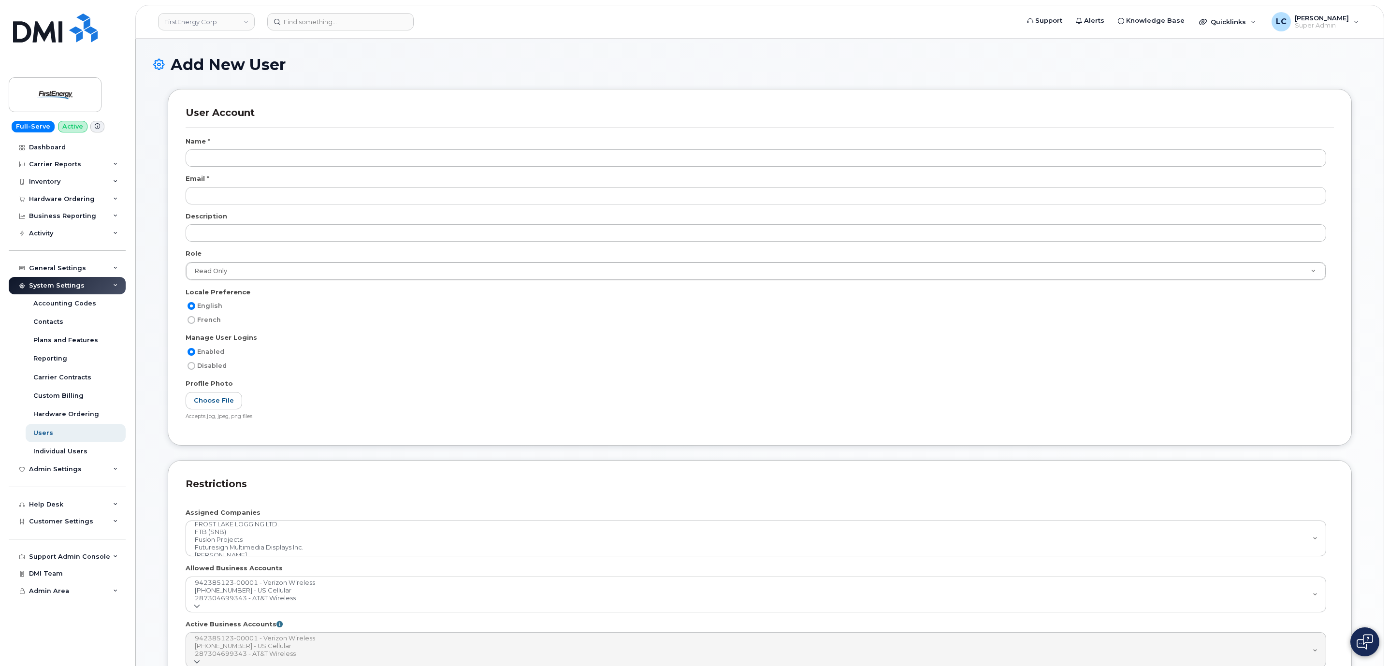
select select
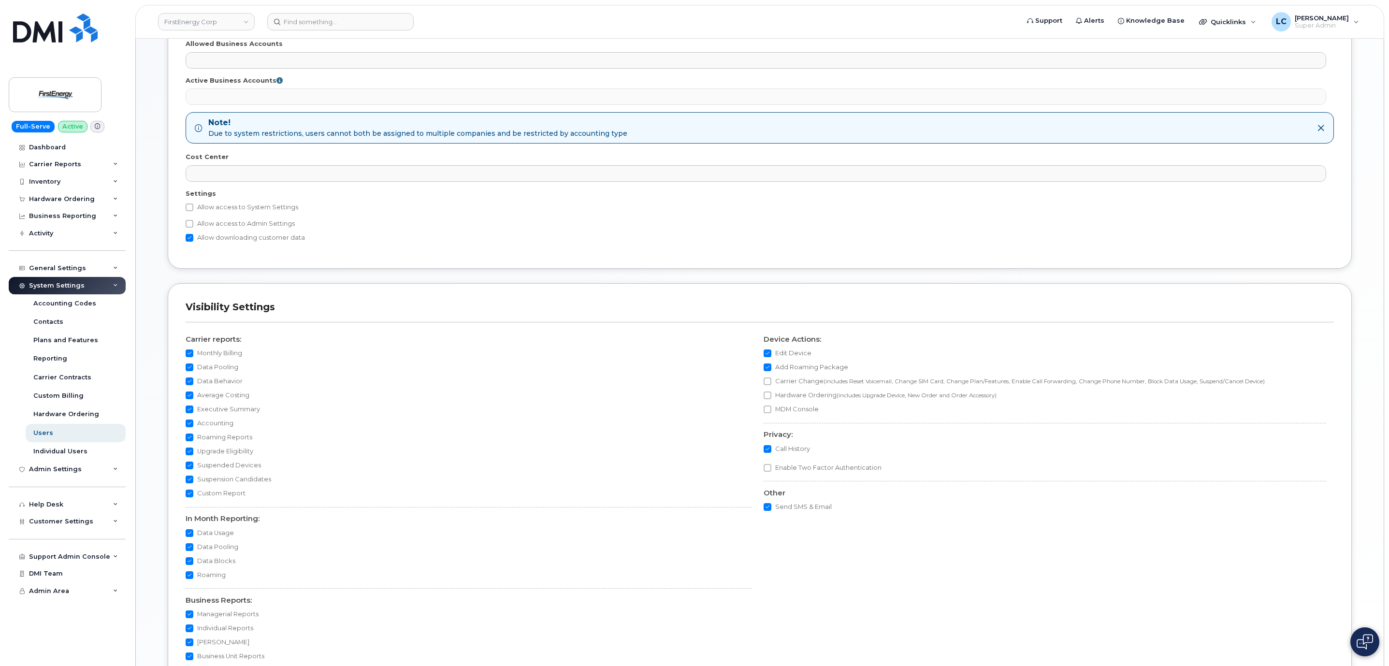
scroll to position [622, 0]
